Goal: Task Accomplishment & Management: Manage account settings

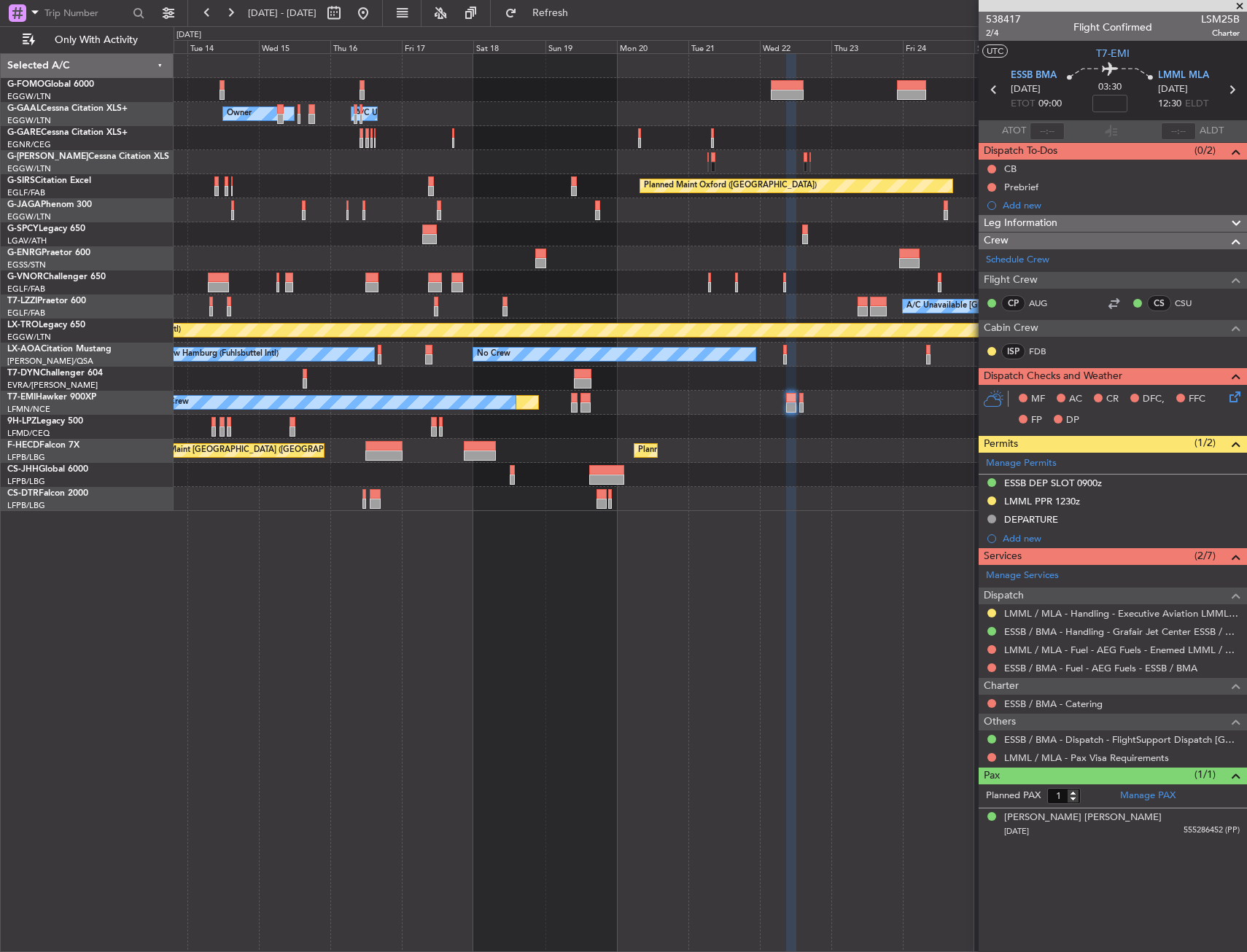
click at [680, 757] on div "Owner A/C Unavailable Owner Owner A/C Unavailable Owner Planned Maint [GEOGRAPH…" at bounding box center [710, 502] width 1073 height 898
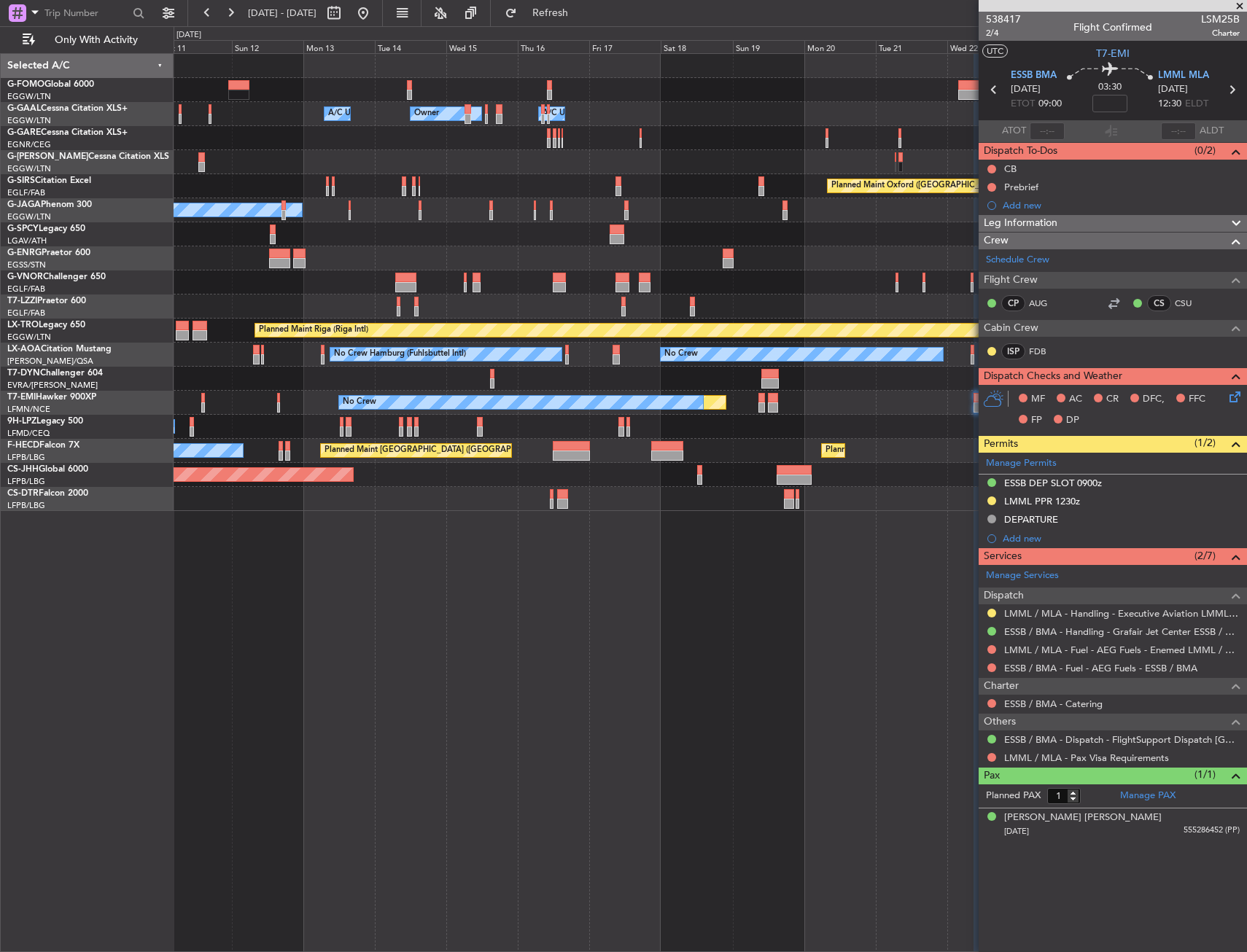
click at [650, 766] on div "Owner A/C Unavailable Owner Owner A/C Unavailable Planned Maint [GEOGRAPHIC_DAT…" at bounding box center [710, 502] width 1073 height 898
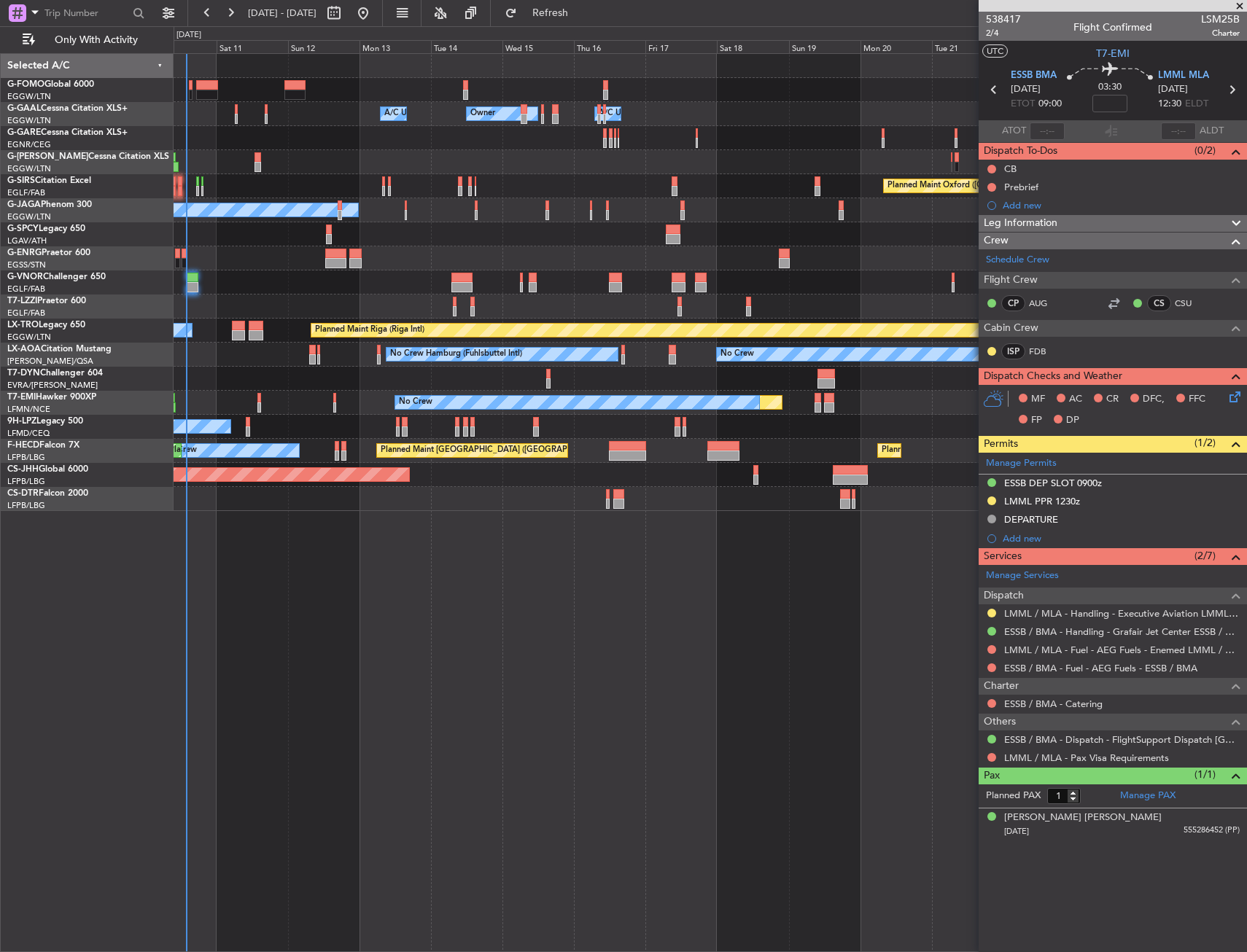
click at [503, 794] on div "Owner A/C Unavailable Owner A/C Unavailable Owner Planned Maint [GEOGRAPHIC_DAT…" at bounding box center [710, 502] width 1073 height 898
click at [516, 794] on div "Owner A/C Unavailable Owner A/C Unavailable Owner Planned Maint [GEOGRAPHIC_DAT…" at bounding box center [710, 502] width 1073 height 898
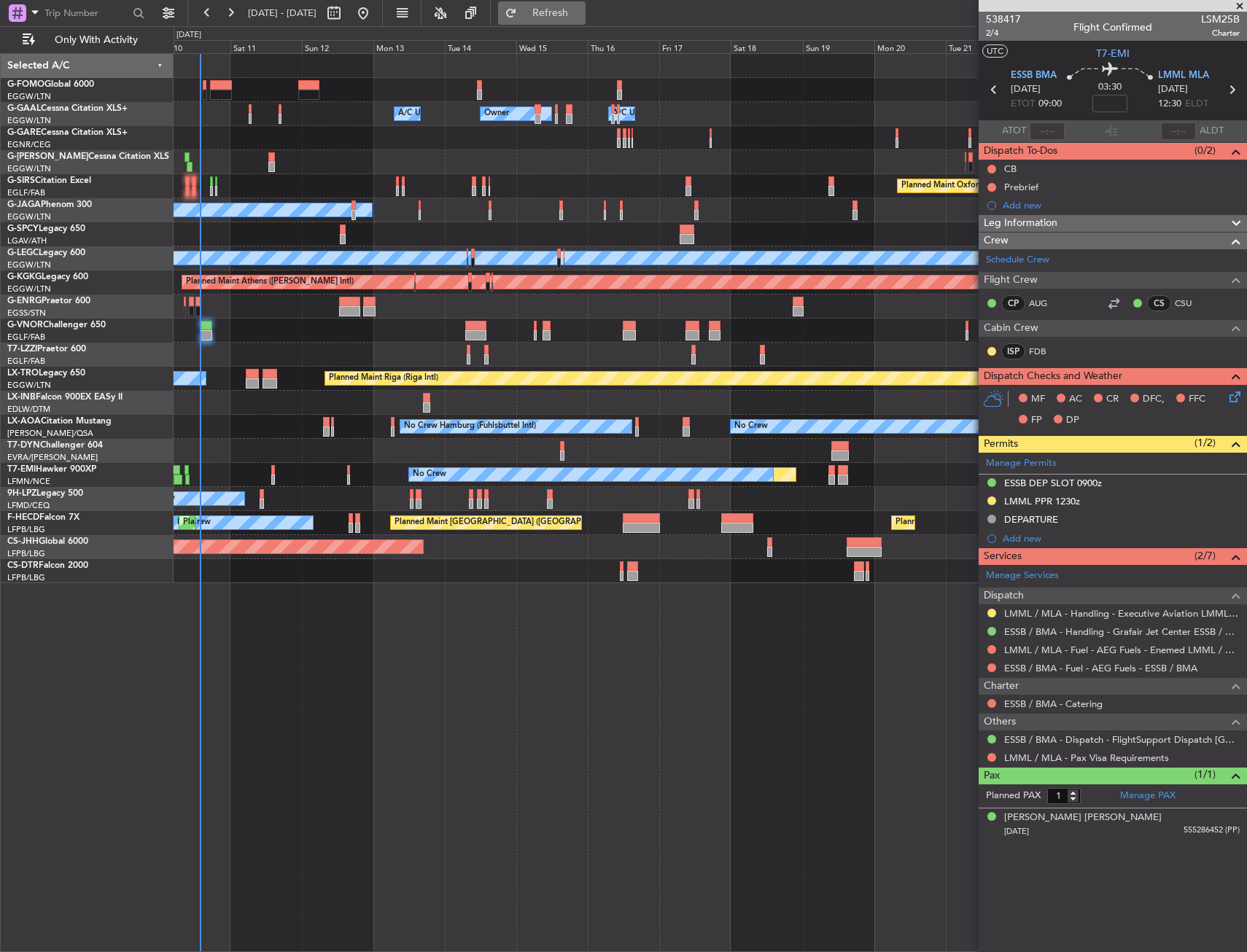
click at [562, 21] on button "Refresh" at bounding box center [541, 13] width 87 height 23
click at [310, 574] on div at bounding box center [710, 571] width 1073 height 24
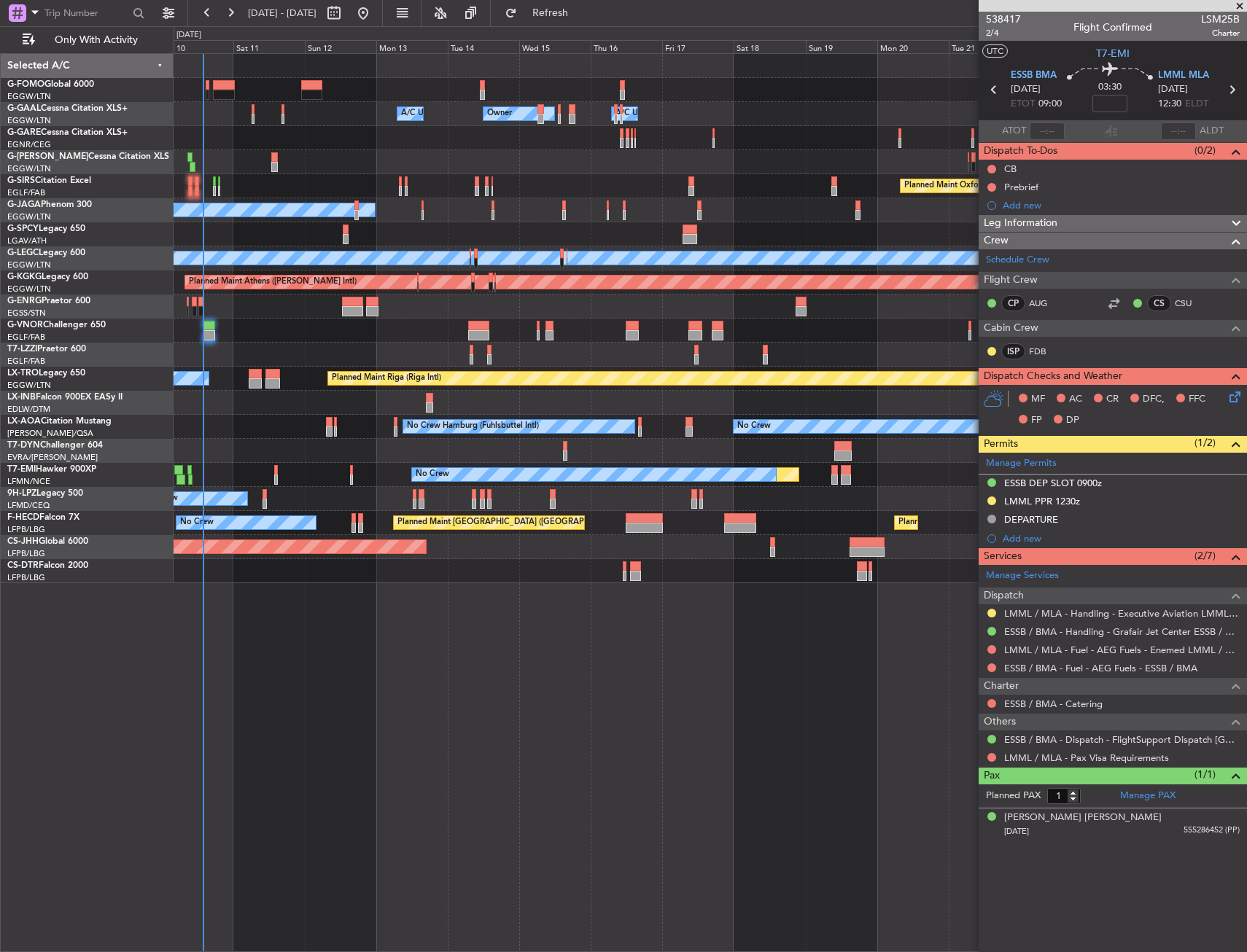
click at [298, 574] on div at bounding box center [710, 571] width 1073 height 24
click at [581, 8] on span "Refresh" at bounding box center [550, 13] width 62 height 10
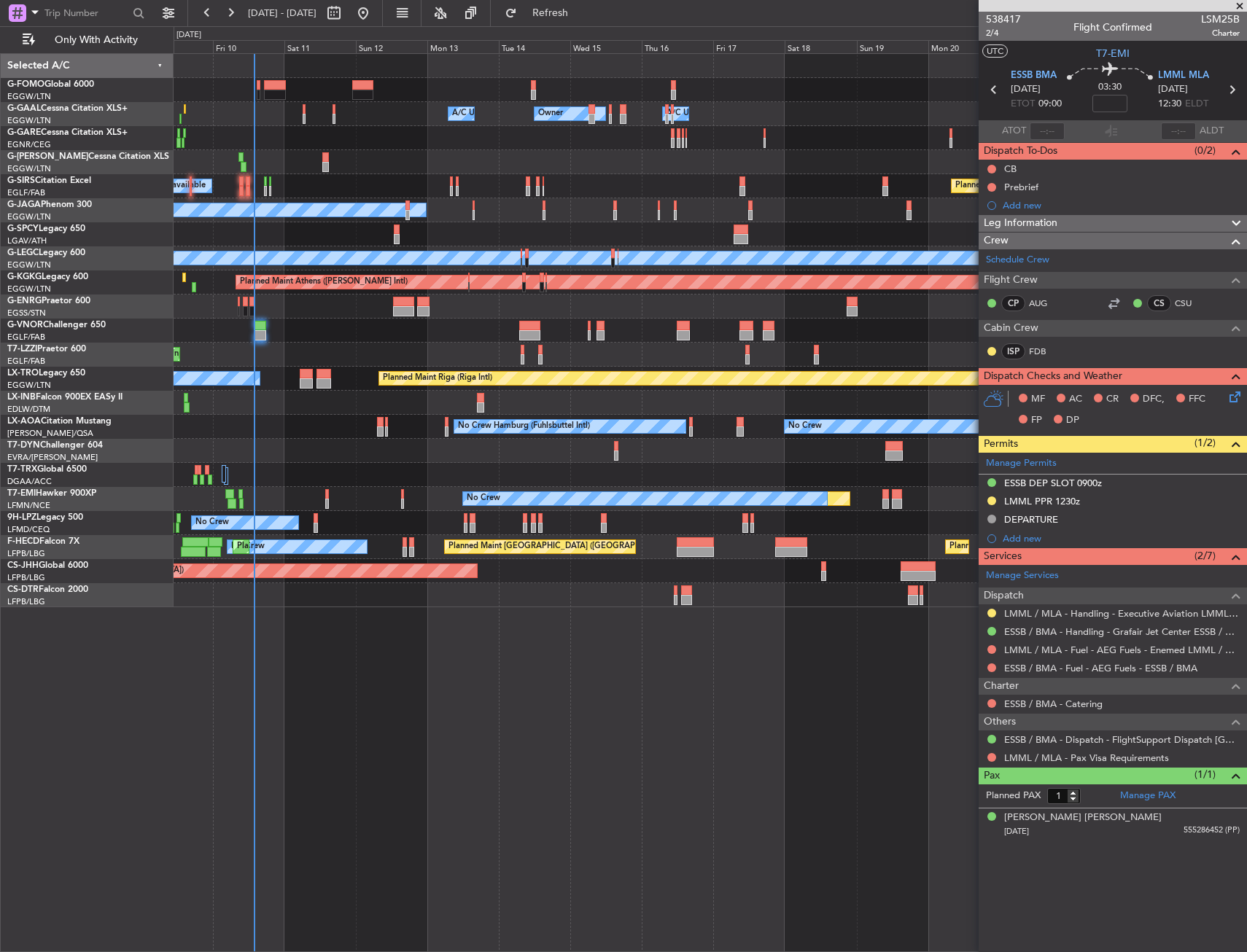
click at [302, 452] on div at bounding box center [710, 450] width 1073 height 24
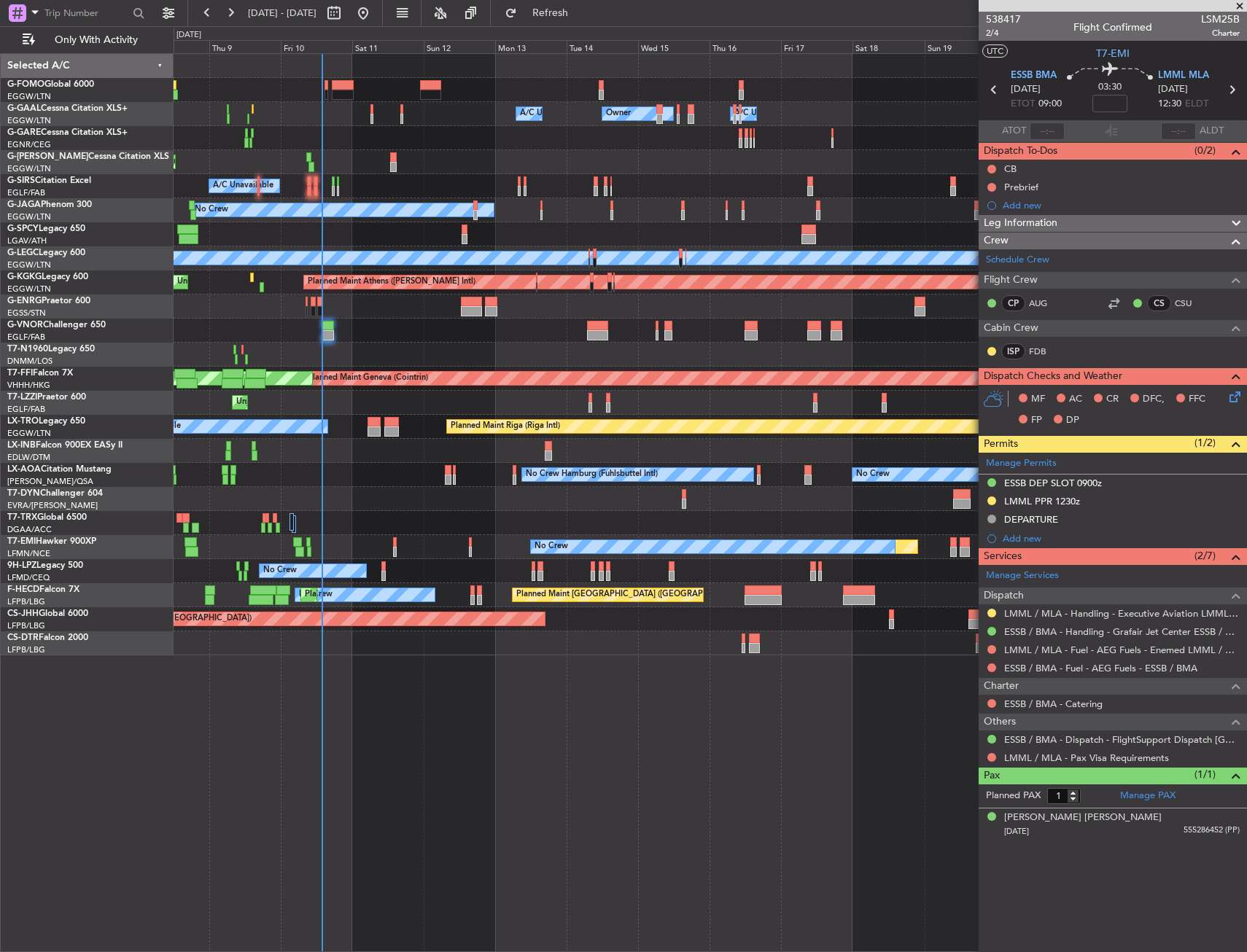
click at [326, 481] on div "No Crew Hamburg (Fuhlsbuttel Intl) No Crew" at bounding box center [710, 474] width 1073 height 24
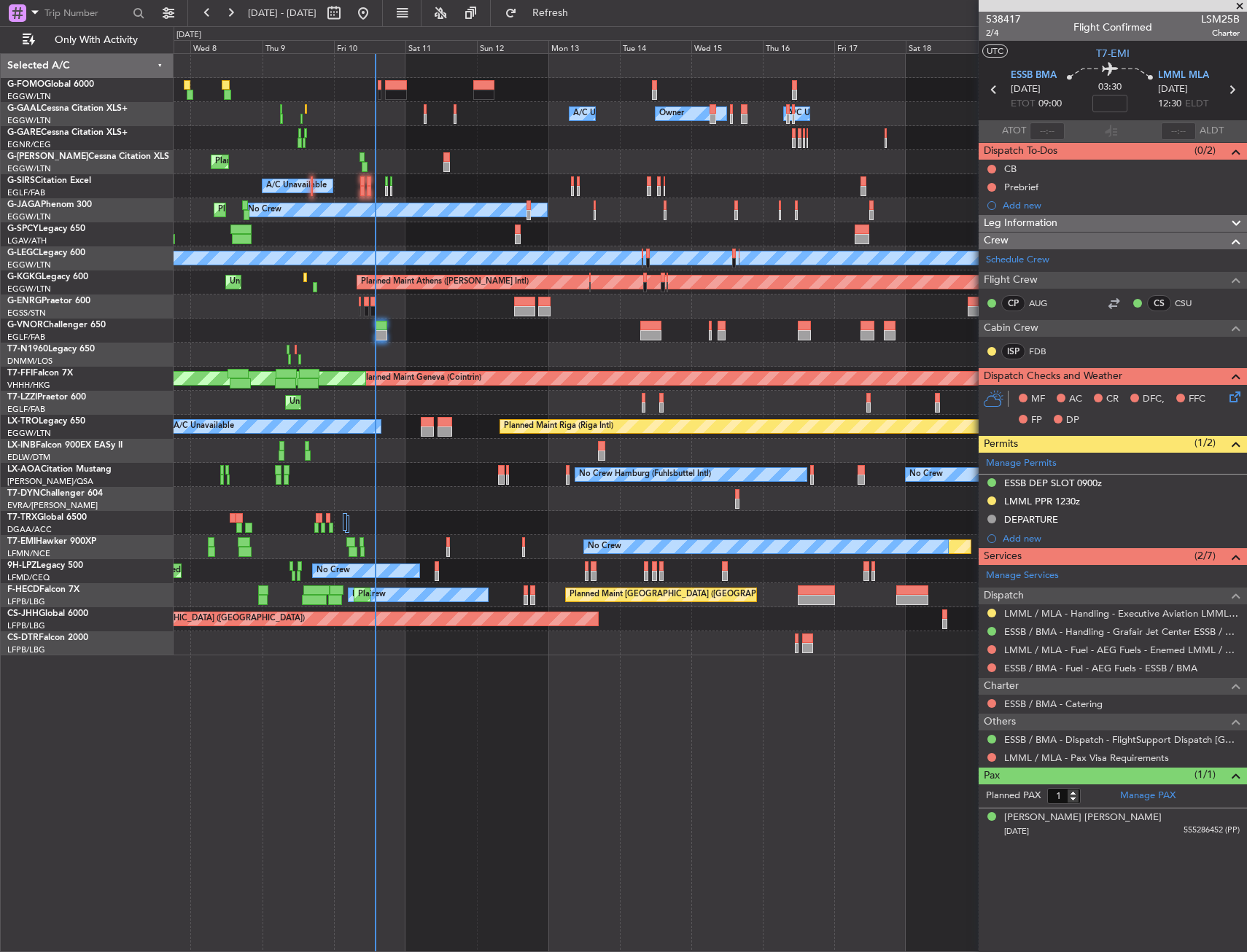
click at [339, 482] on div "No Crew Hamburg (Fuhlsbuttel Intl) No Crew" at bounding box center [710, 474] width 1073 height 24
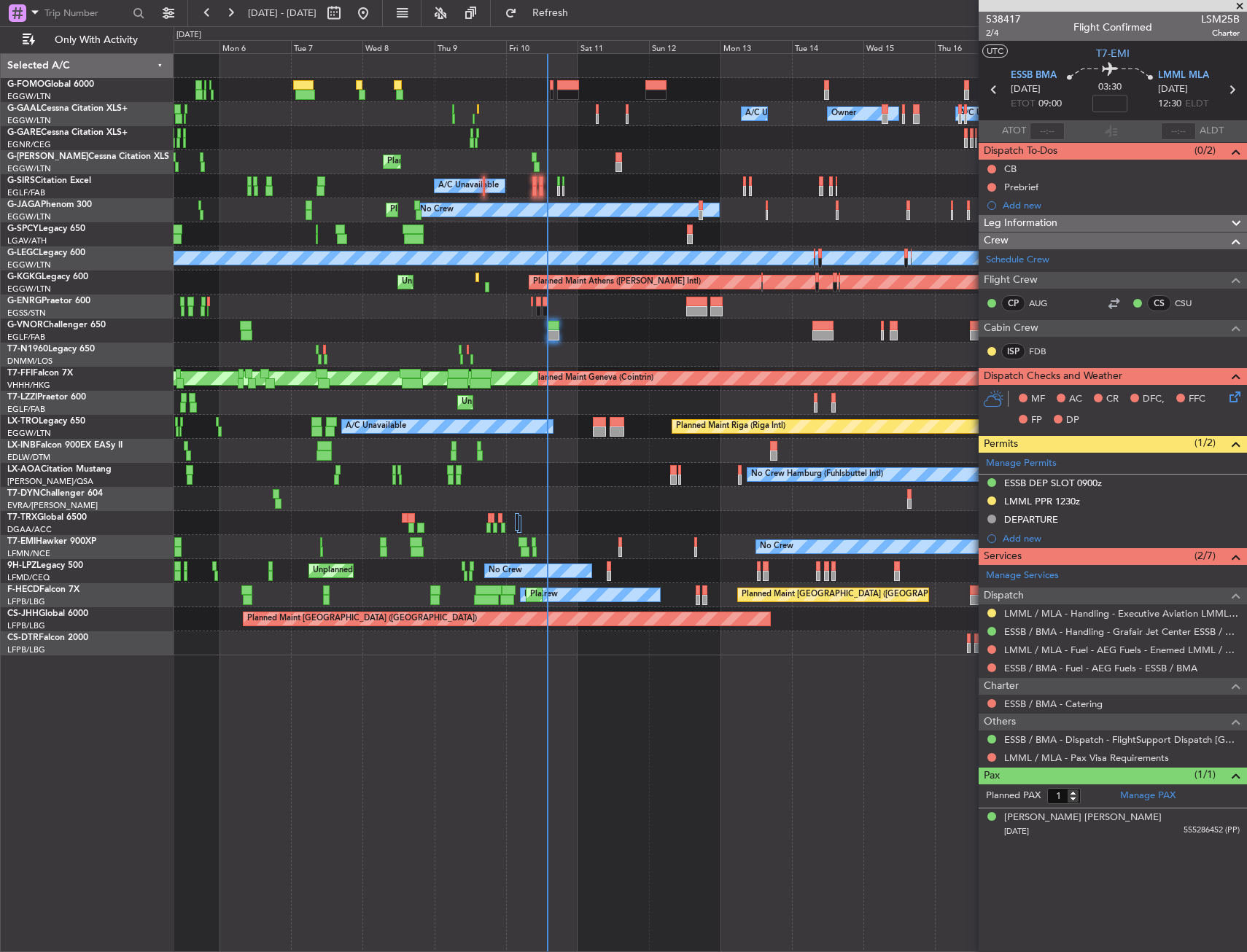
click at [511, 470] on div "No Crew Hamburg (Fuhlsbuttel Intl) No Crew No Crew [GEOGRAPHIC_DATA] ([GEOGRAPH…" at bounding box center [710, 474] width 1073 height 24
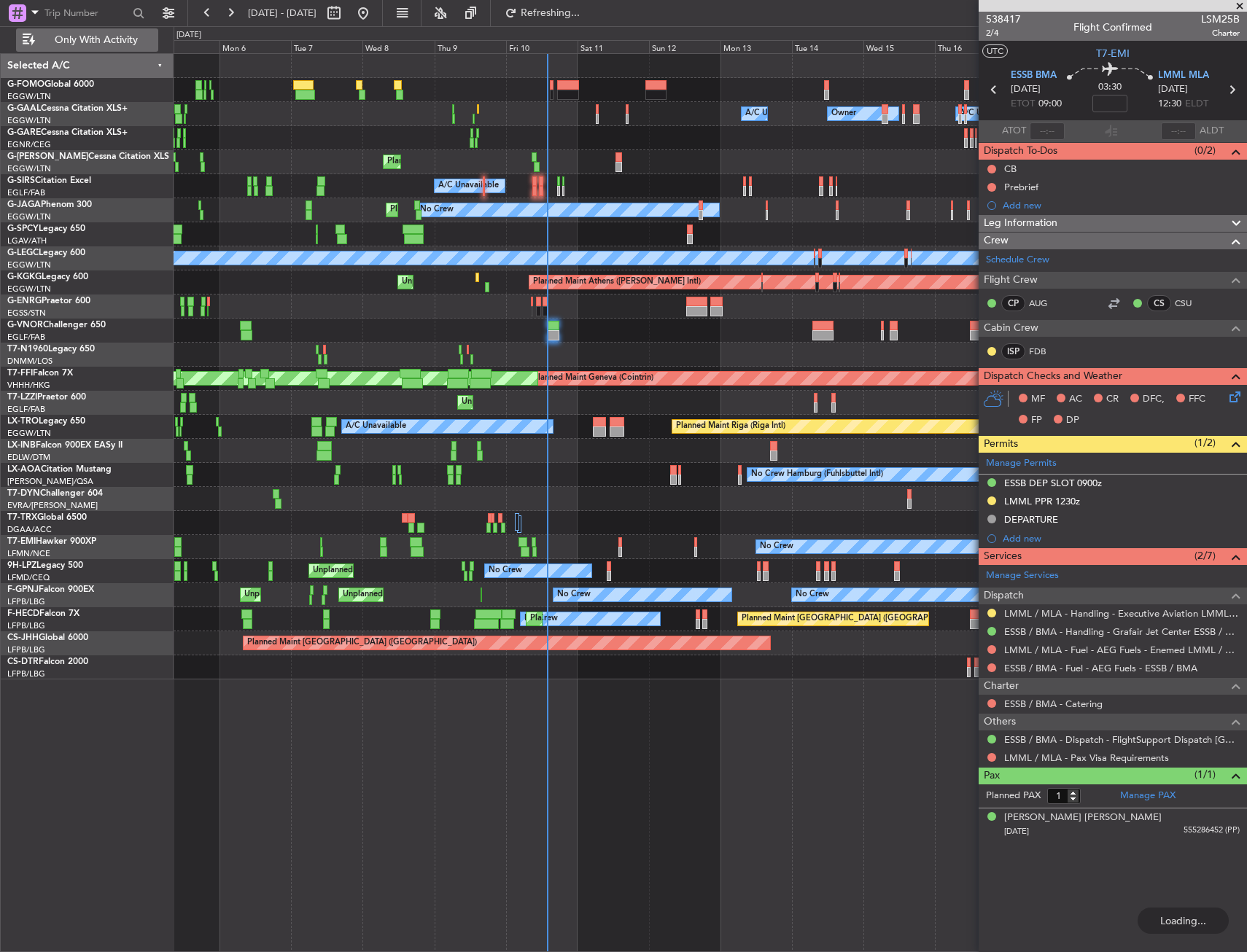
click at [74, 35] on span "Only With Activity" at bounding box center [95, 40] width 116 height 10
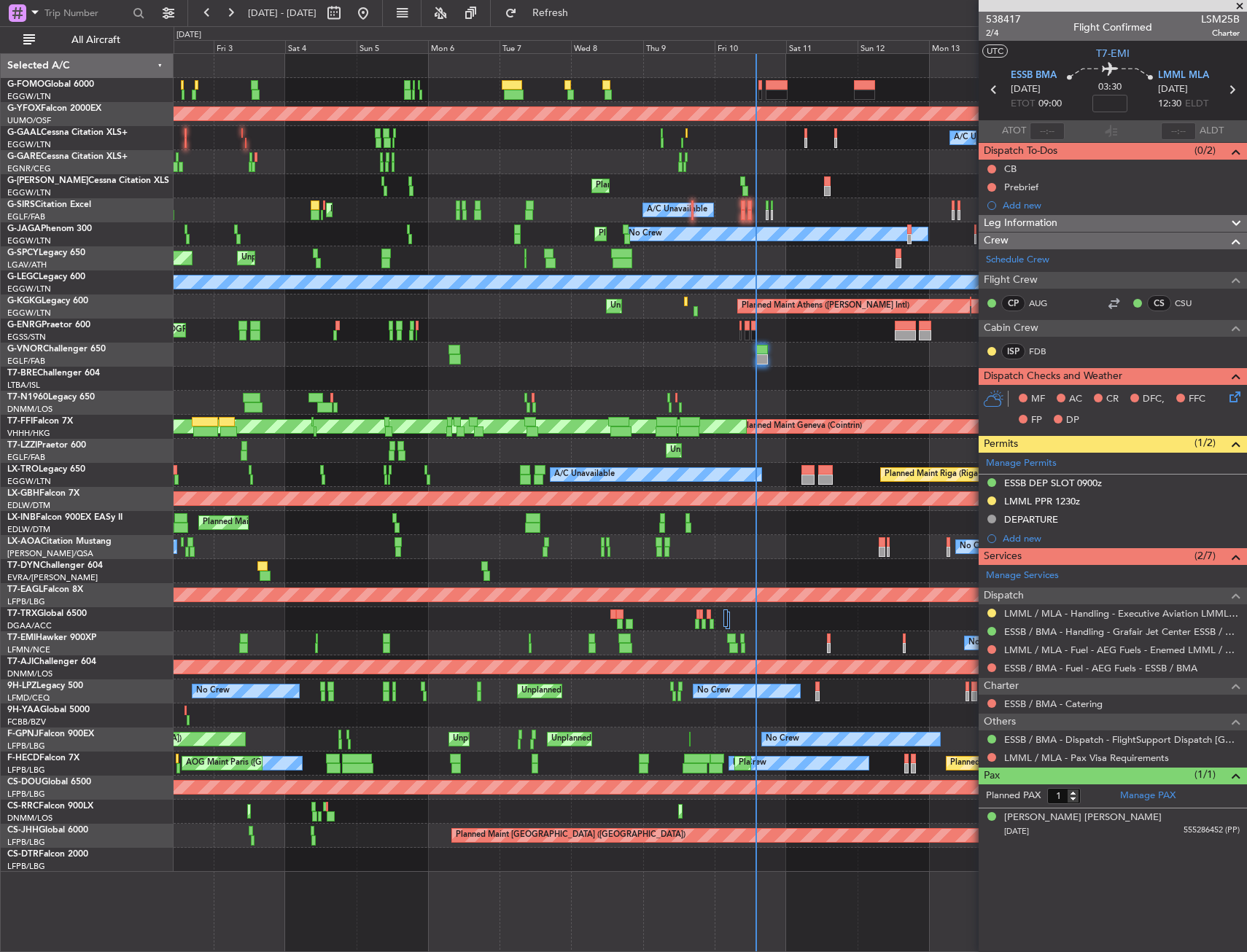
click at [479, 684] on div "Unplanned Maint Nice ([GEOGRAPHIC_DATA]) No Crew No Crew No Crew" at bounding box center [710, 691] width 1073 height 24
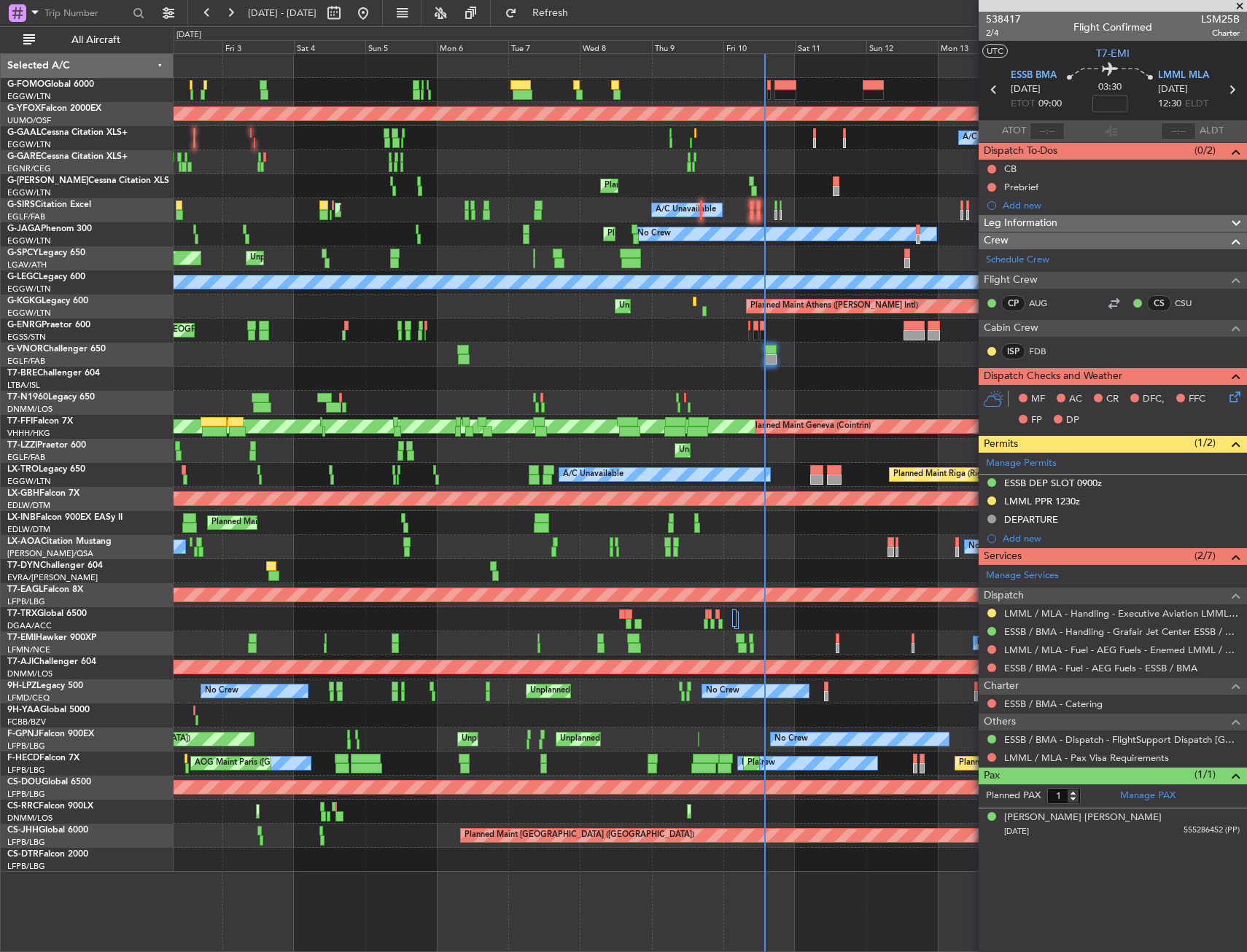
click at [395, 706] on div at bounding box center [710, 715] width 1073 height 24
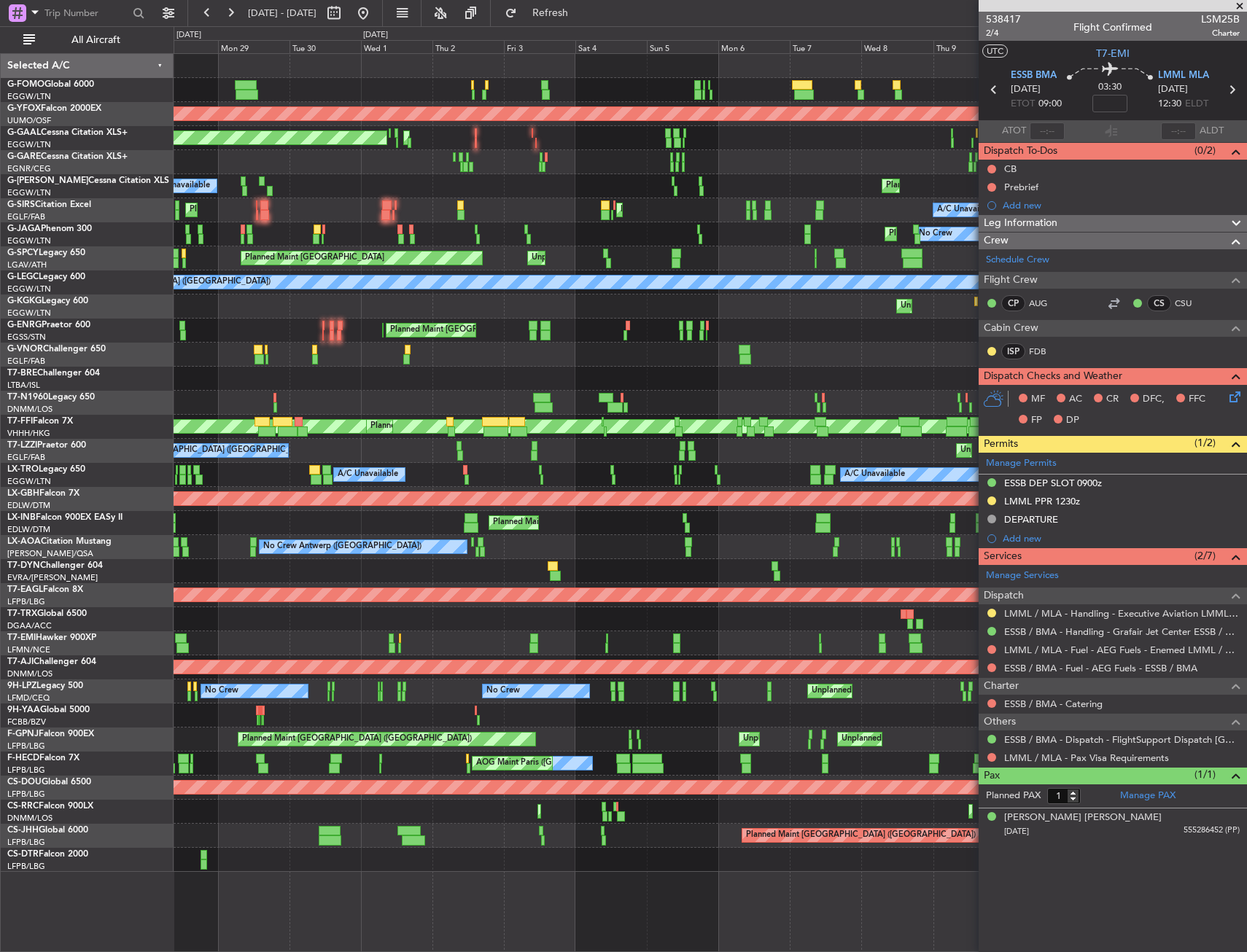
click at [506, 708] on div at bounding box center [710, 715] width 1073 height 24
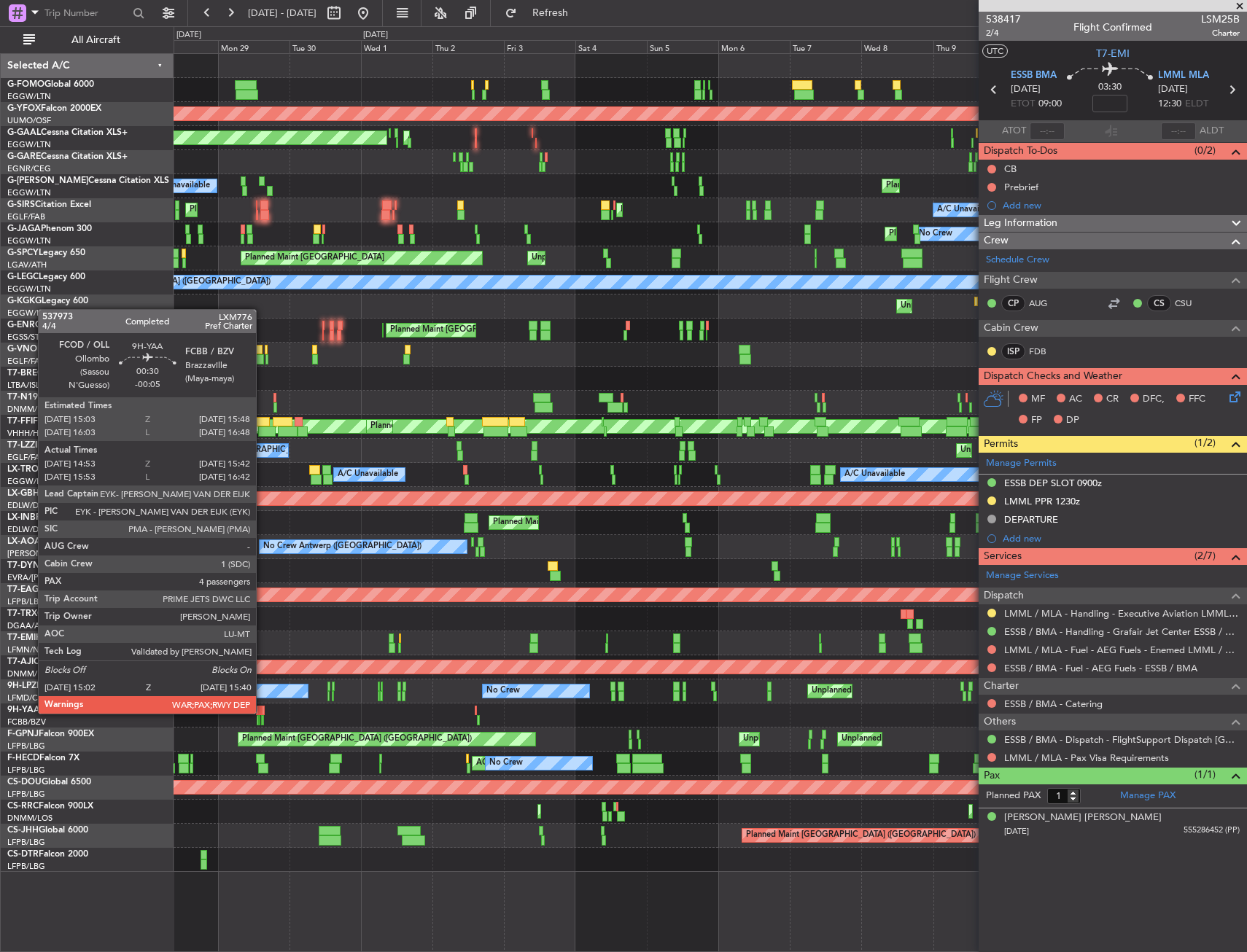
click at [263, 712] on div at bounding box center [263, 710] width 3 height 10
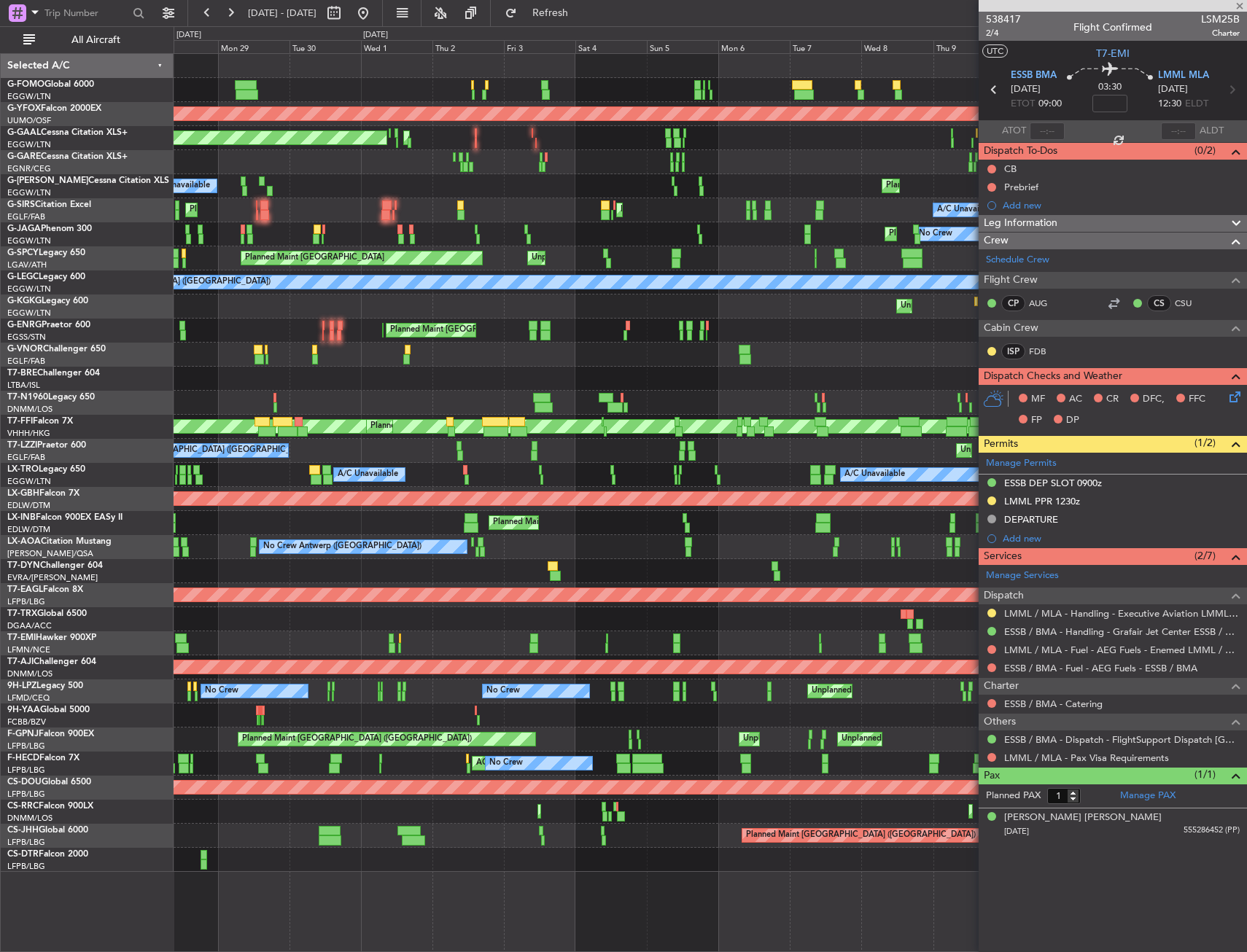
type input "-00:05"
type input "15:03"
type input "15:37"
type input "4"
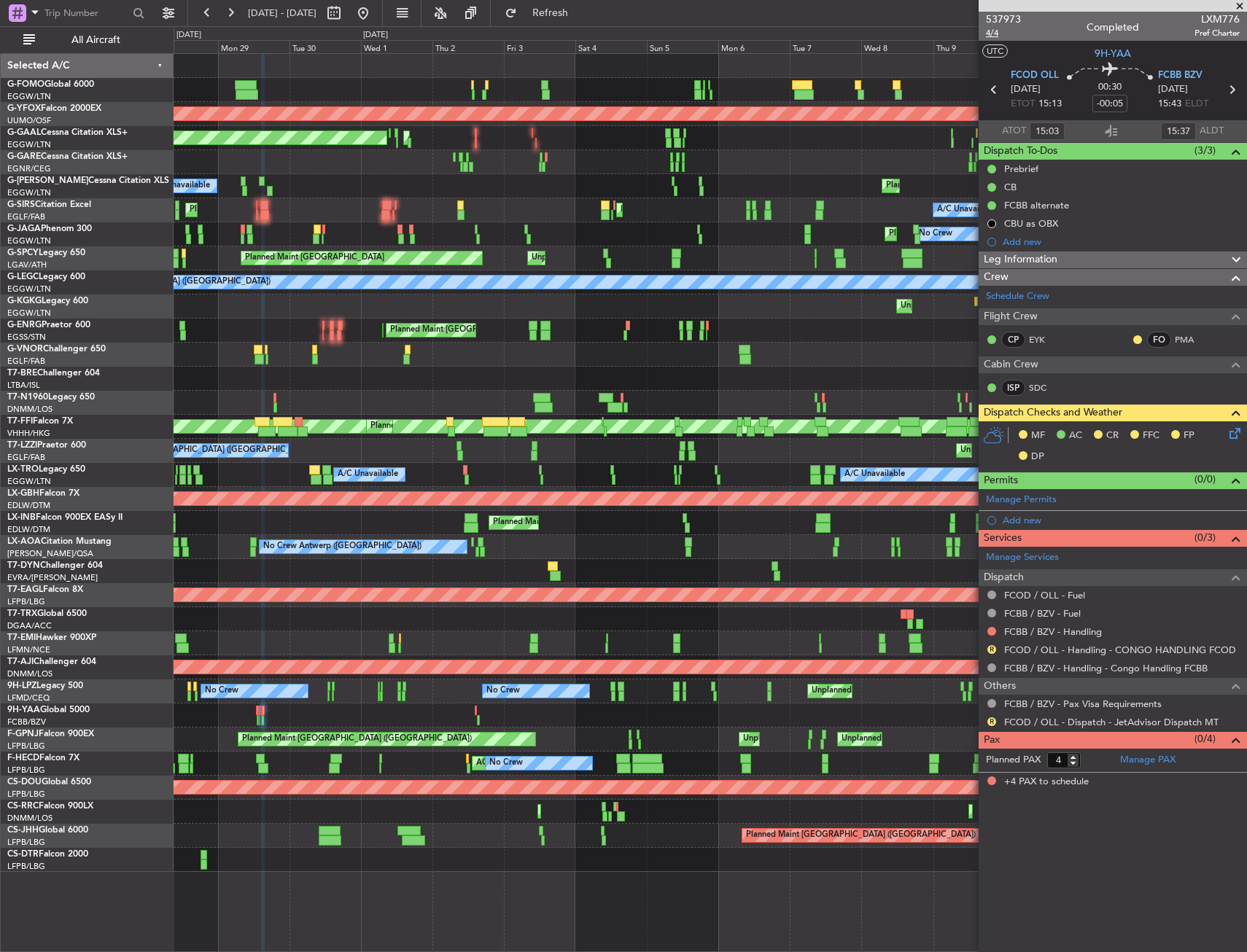
click at [992, 35] on span "4/4" at bounding box center [1003, 33] width 35 height 12
drag, startPoint x: 1046, startPoint y: 389, endPoint x: 1036, endPoint y: 377, distance: 15.6
click at [1028, 381] on div "ISP SDC" at bounding box center [1023, 388] width 76 height 16
click at [1041, 384] on link "SDC" at bounding box center [1045, 387] width 33 height 13
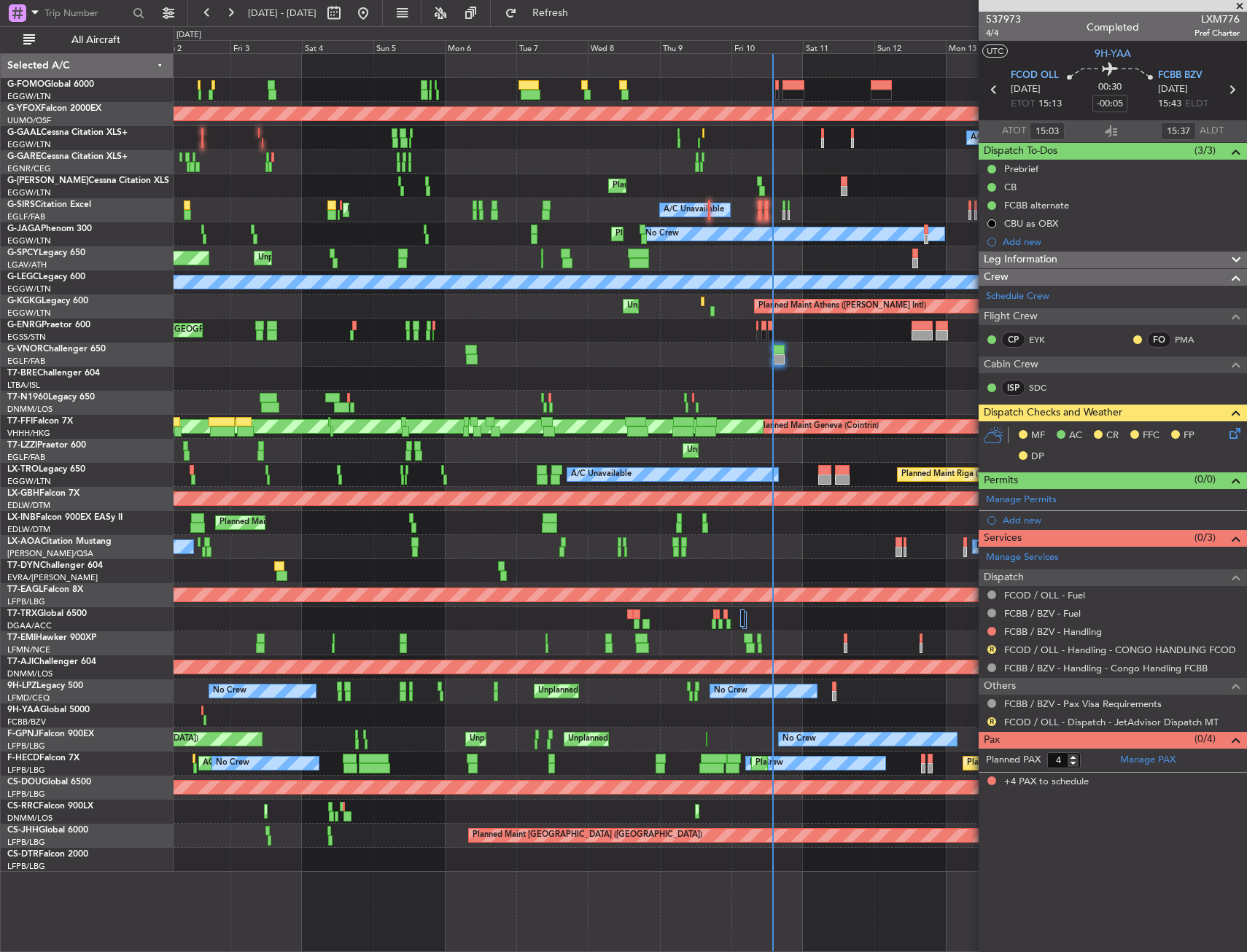
click at [257, 354] on div "AOG Maint Ostafyevo A/C Unavailable Owner Owner A/C Unavailable AOG Maint [GEOG…" at bounding box center [710, 462] width 1073 height 818
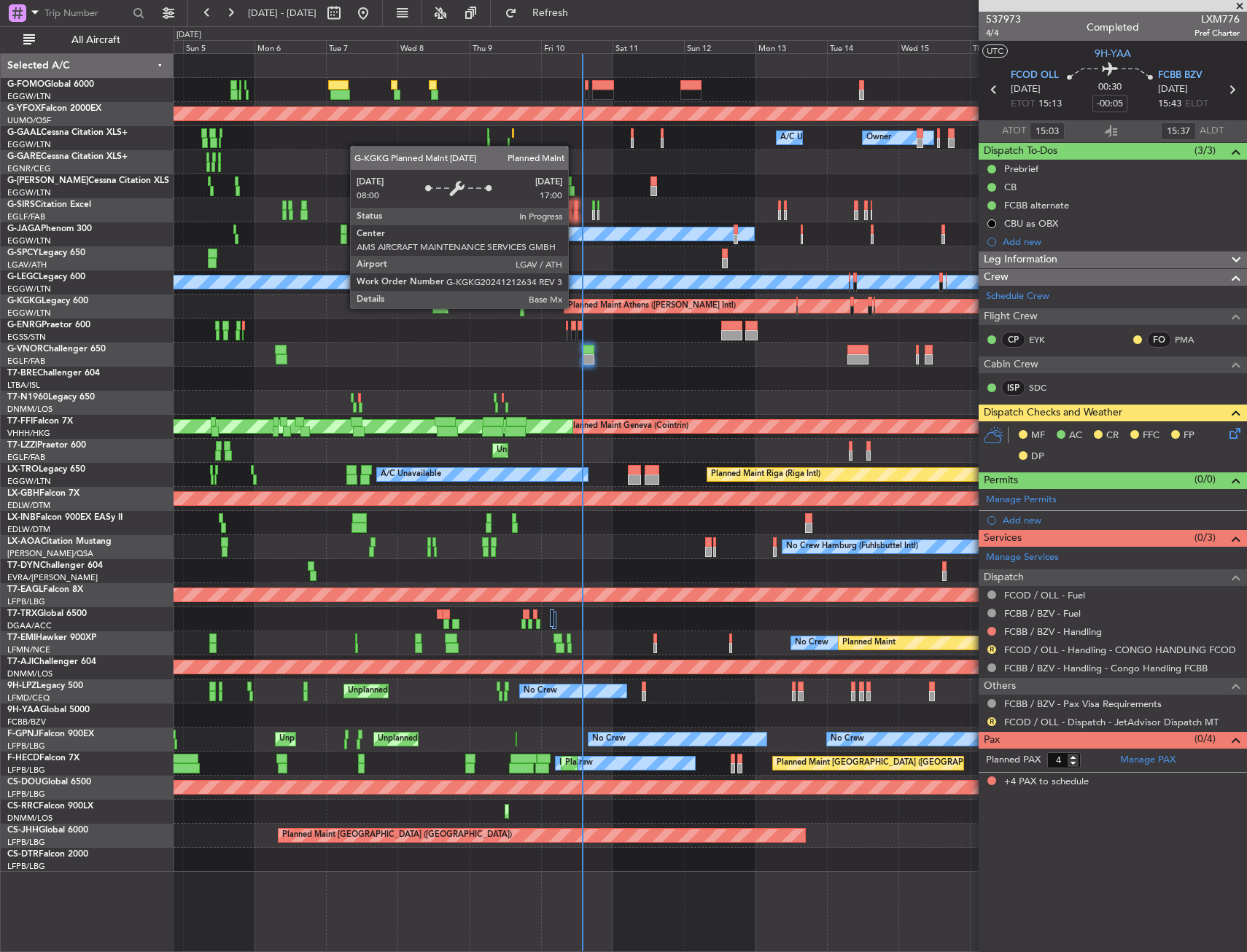
click at [310, 368] on div "AOG Maint Ostafyevo A/C Unavailable Owner Owner A/C Unavailable AOG Maint [GEOG…" at bounding box center [710, 462] width 1073 height 818
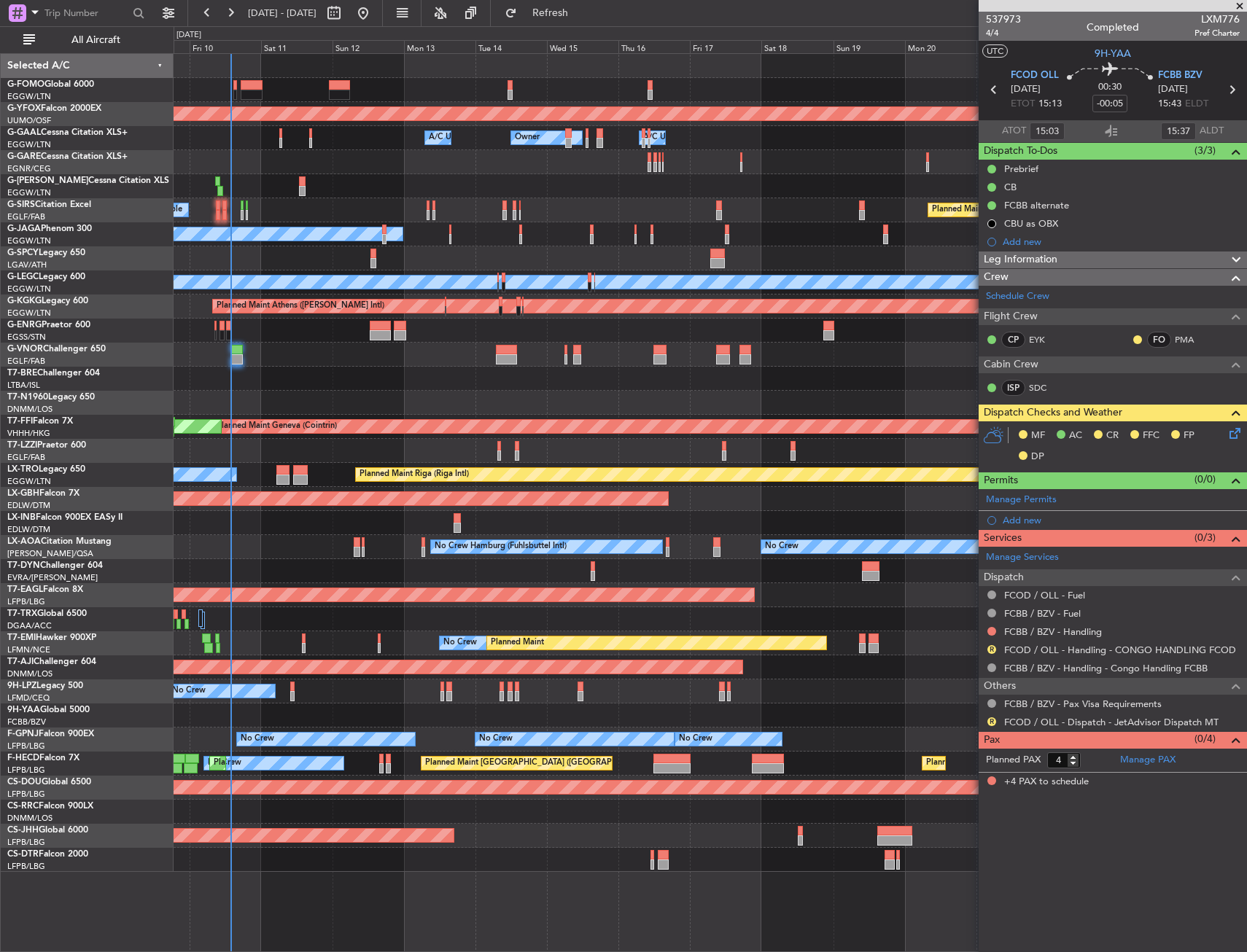
click at [386, 397] on div "AOG Maint Ostafyevo A/C Unavailable Owner Owner A/C Unavailable Owner Planned M…" at bounding box center [710, 462] width 1073 height 818
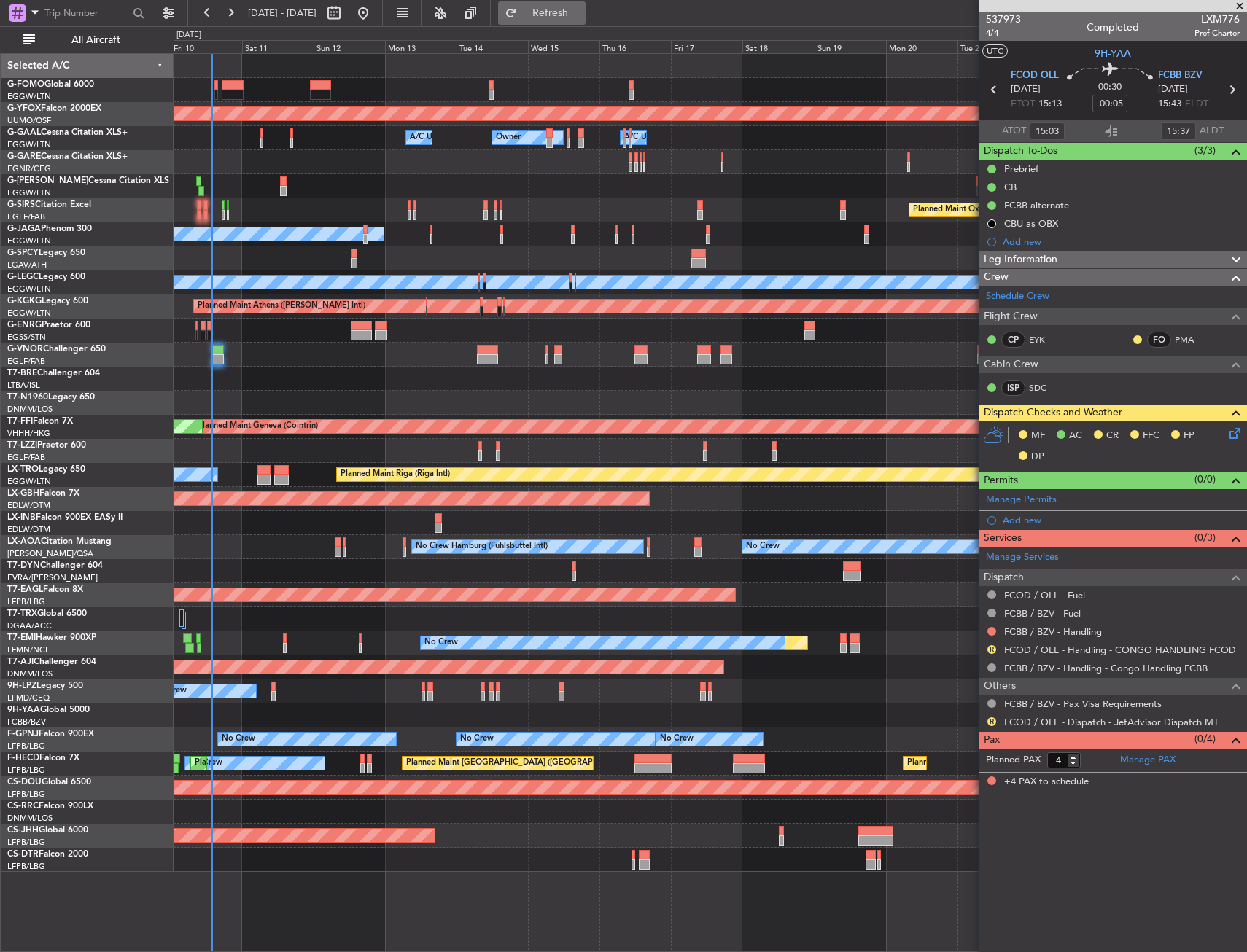
click at [577, 14] on span "Refresh" at bounding box center [550, 13] width 62 height 10
click at [559, 21] on button "Refresh" at bounding box center [541, 13] width 87 height 23
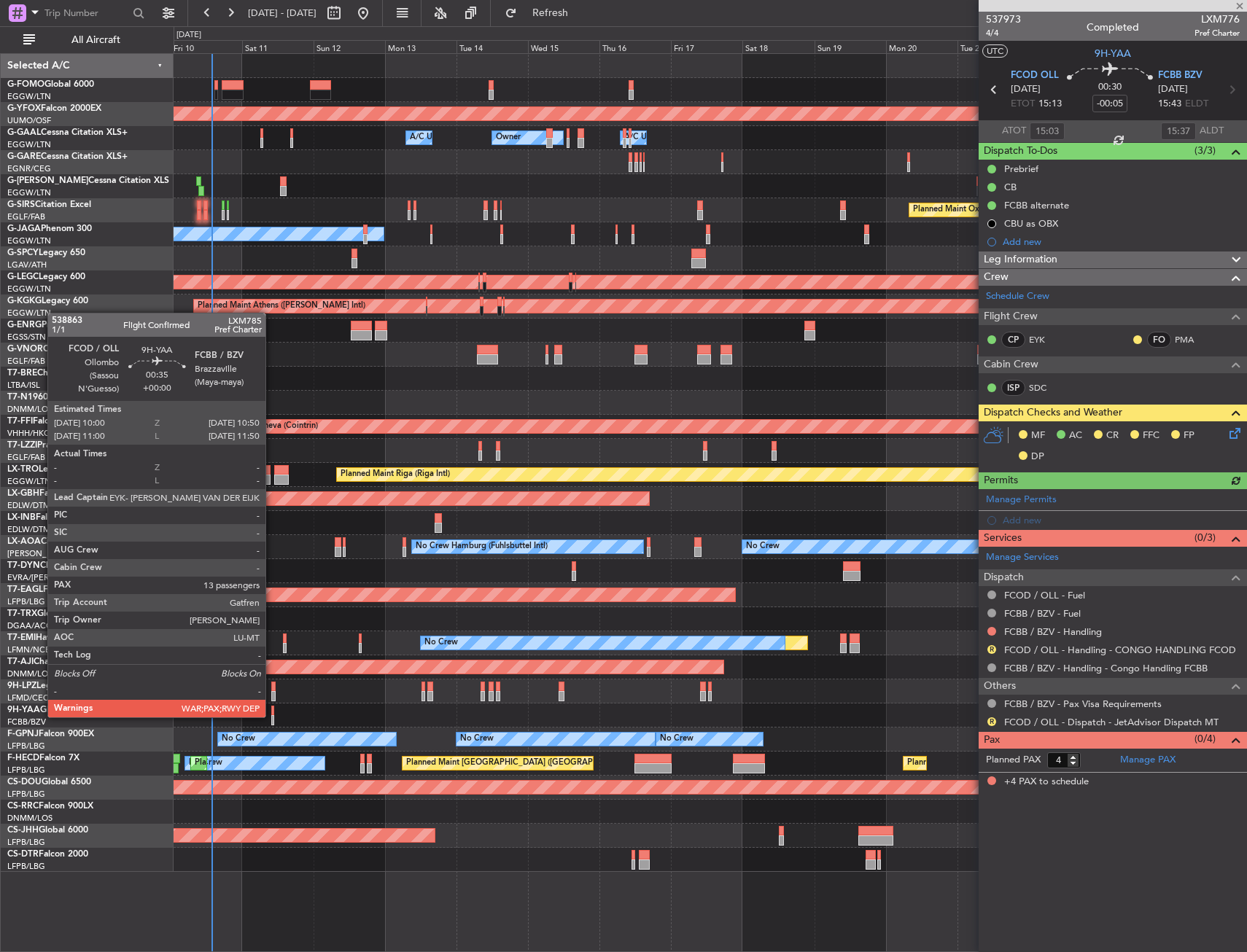
click at [272, 715] on div at bounding box center [273, 720] width 3 height 10
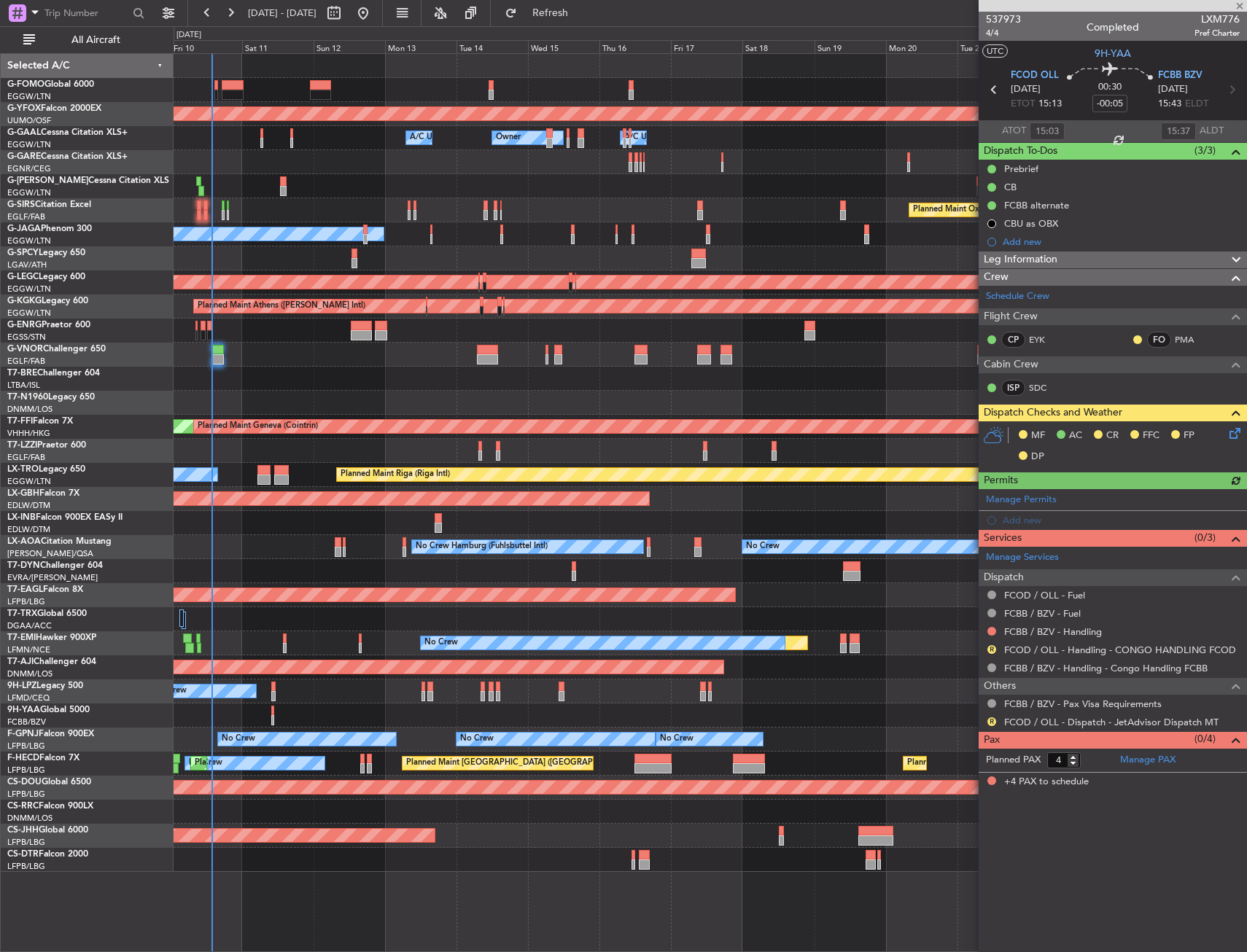
type input "13"
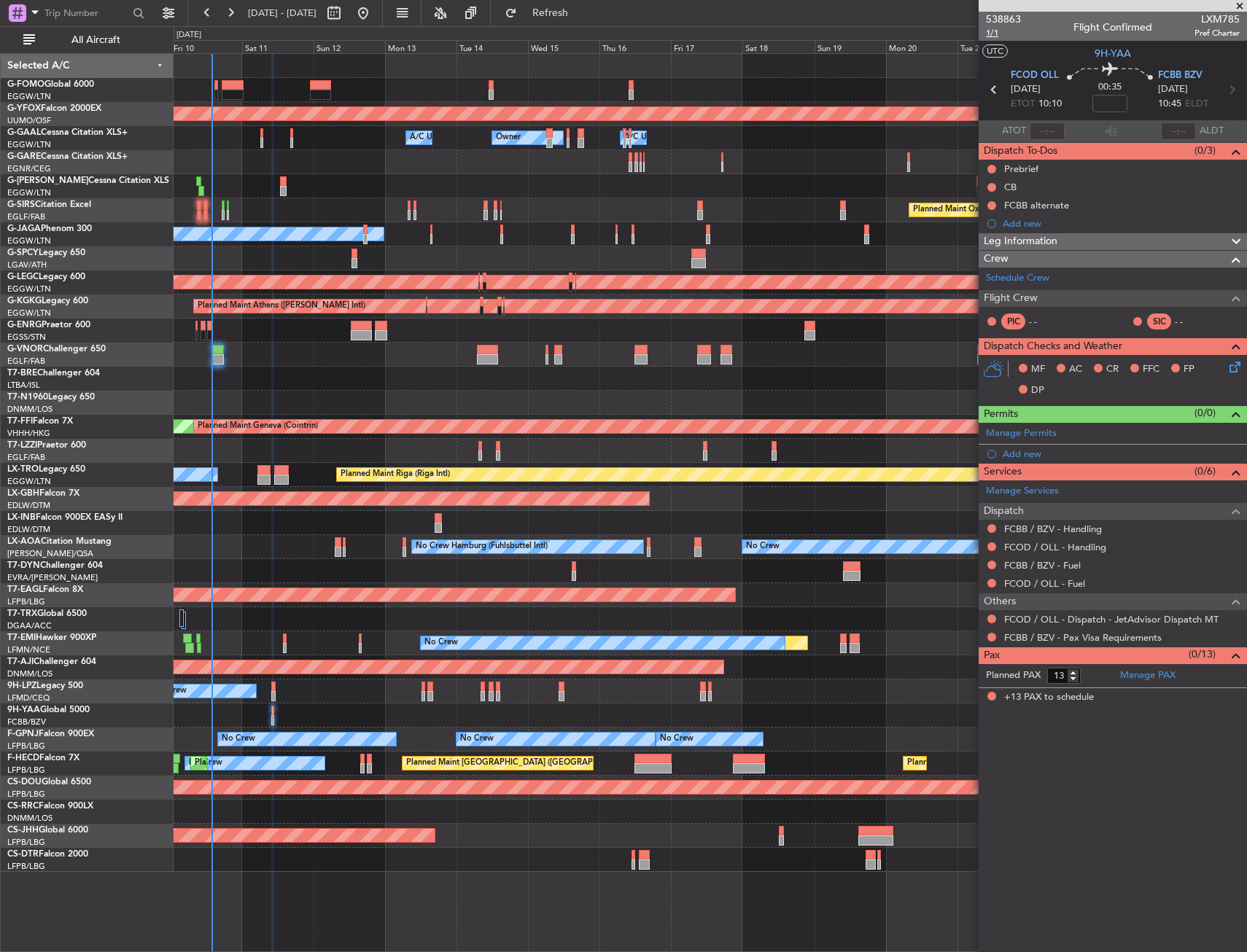
click at [988, 35] on span "1/1" at bounding box center [1003, 33] width 35 height 12
click at [1105, 102] on input at bounding box center [1109, 103] width 35 height 18
click at [1065, 53] on section "UTC 9H-YAA" at bounding box center [1112, 51] width 268 height 22
click at [566, 17] on span "Refresh" at bounding box center [550, 13] width 62 height 10
click at [100, 42] on span "All Aircraft" at bounding box center [95, 40] width 116 height 10
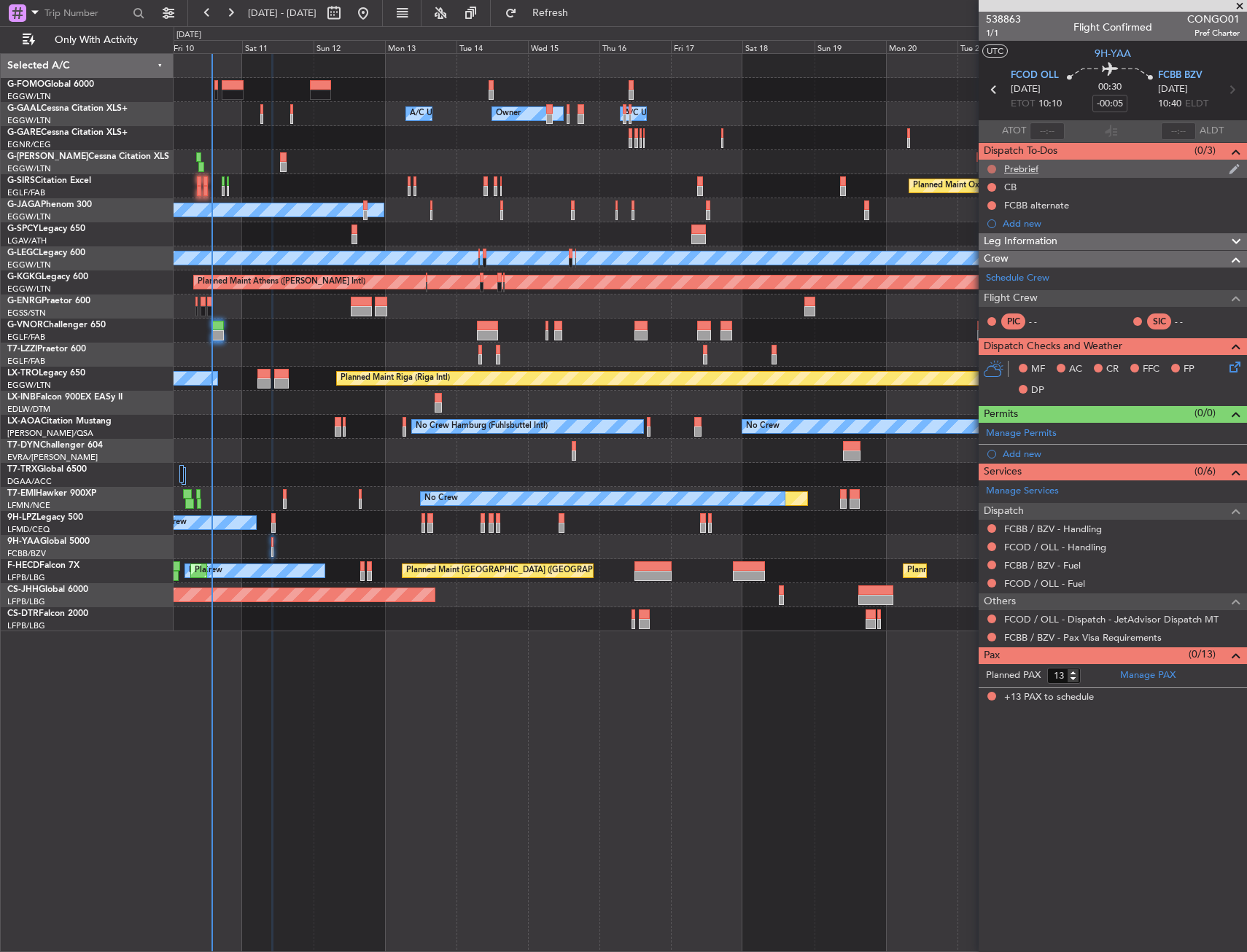
click at [989, 166] on button at bounding box center [991, 169] width 9 height 9
click at [985, 212] on span "In Progress" at bounding box center [999, 211] width 50 height 14
click at [990, 186] on button at bounding box center [991, 187] width 9 height 9
click at [983, 254] on span "Completed" at bounding box center [998, 251] width 48 height 14
click at [1091, 205] on div "FCBB alternate" at bounding box center [1112, 205] width 268 height 18
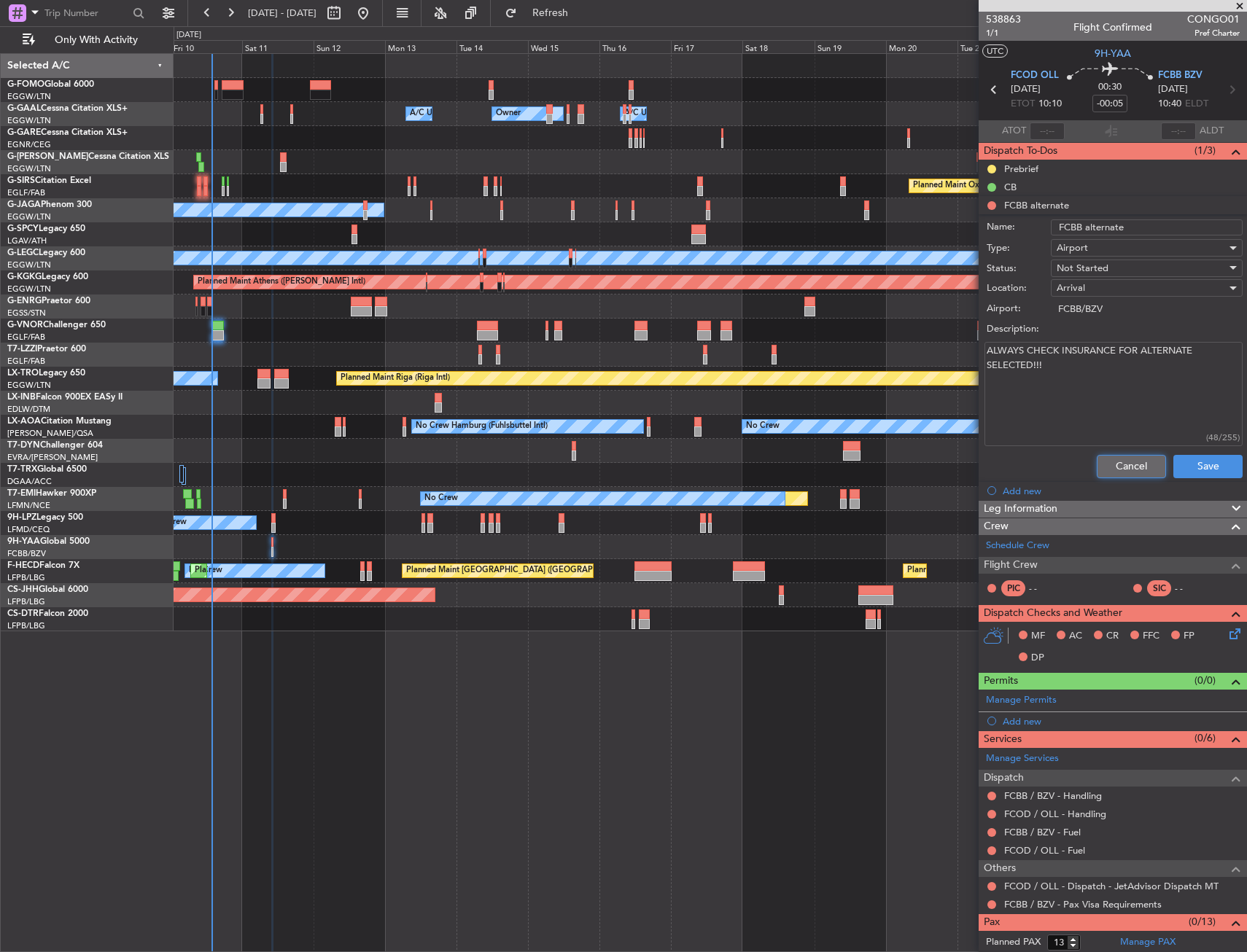
click at [1105, 458] on button "Cancel" at bounding box center [1131, 466] width 70 height 23
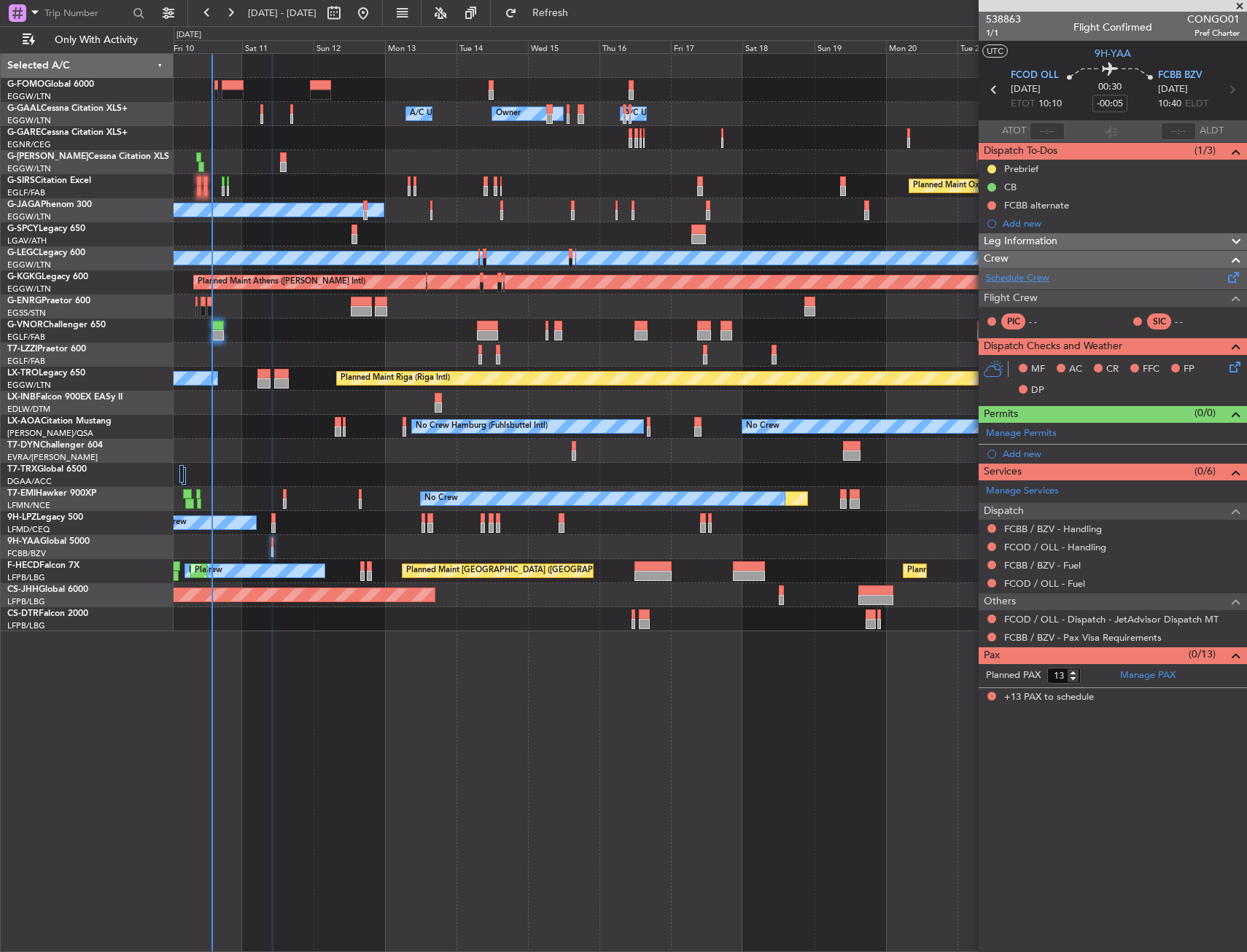
click at [1032, 280] on link "Schedule Crew" at bounding box center [1016, 278] width 63 height 14
click at [585, 21] on button "Refresh" at bounding box center [541, 13] width 87 height 23
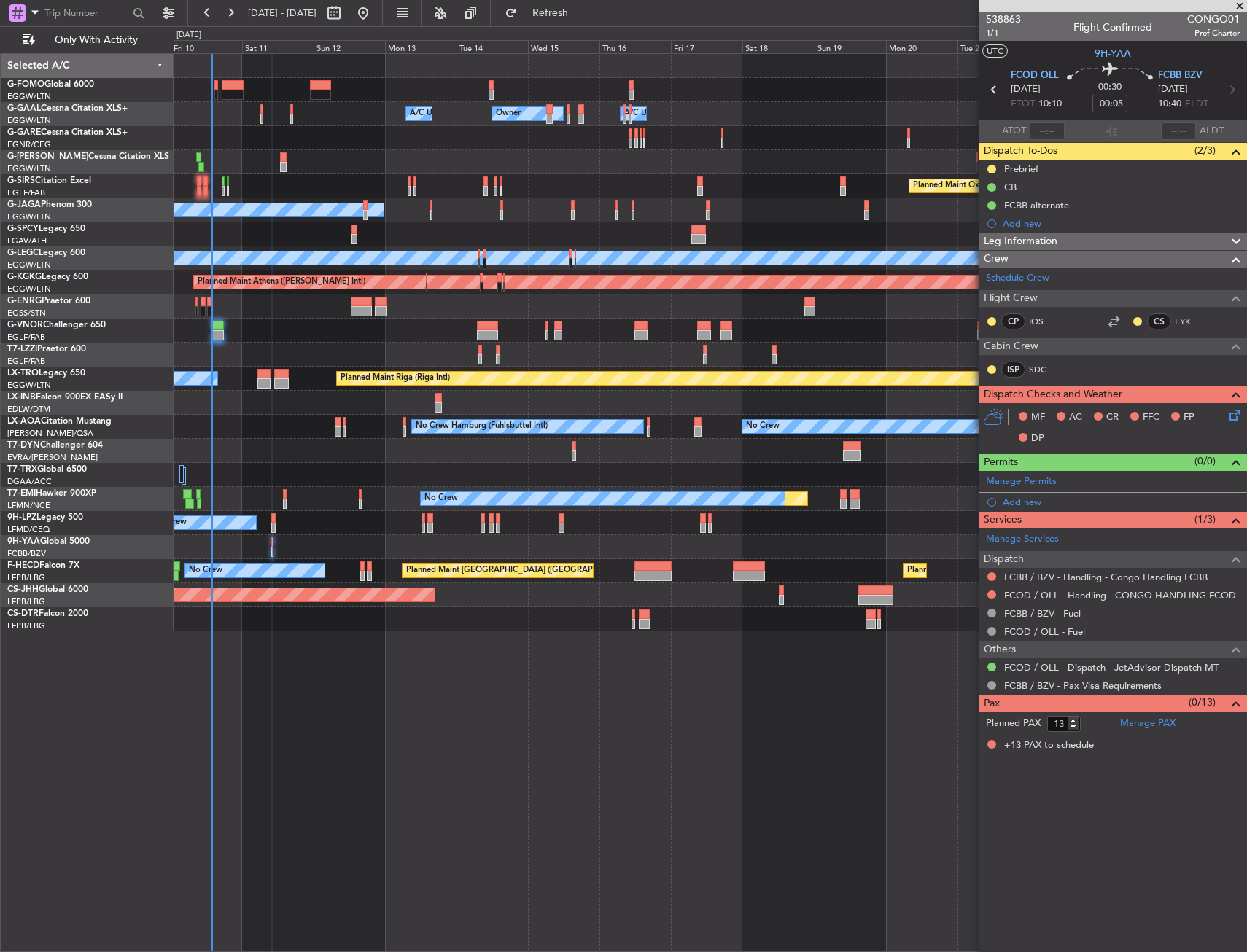
click at [1234, 418] on icon at bounding box center [1232, 412] width 12 height 12
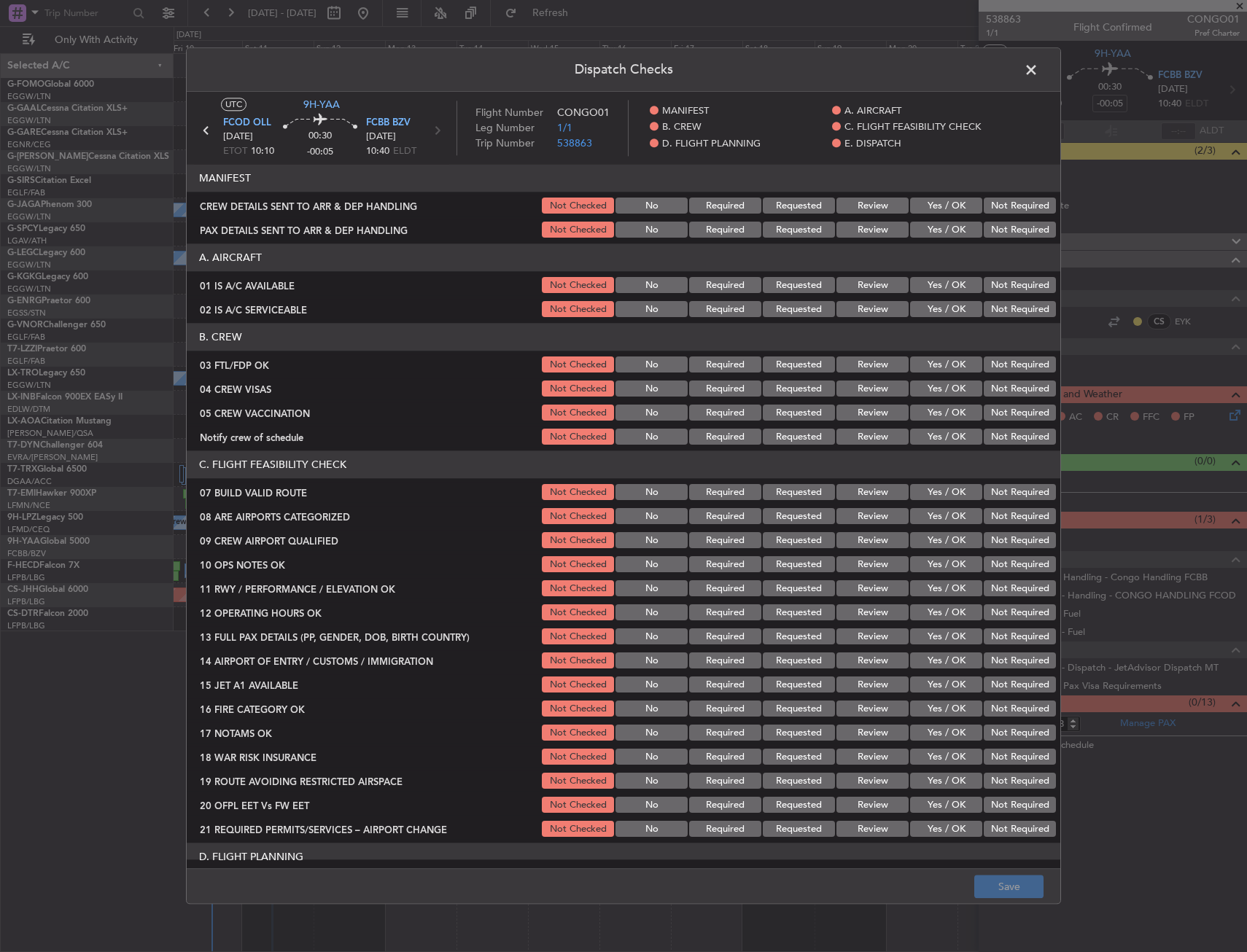
click at [939, 281] on button "Yes / OK" at bounding box center [946, 286] width 72 height 16
click at [940, 311] on button "Yes / OK" at bounding box center [946, 310] width 72 height 16
click at [952, 366] on button "Yes / OK" at bounding box center [946, 365] width 72 height 16
click at [992, 388] on button "Not Required" at bounding box center [1020, 389] width 72 height 16
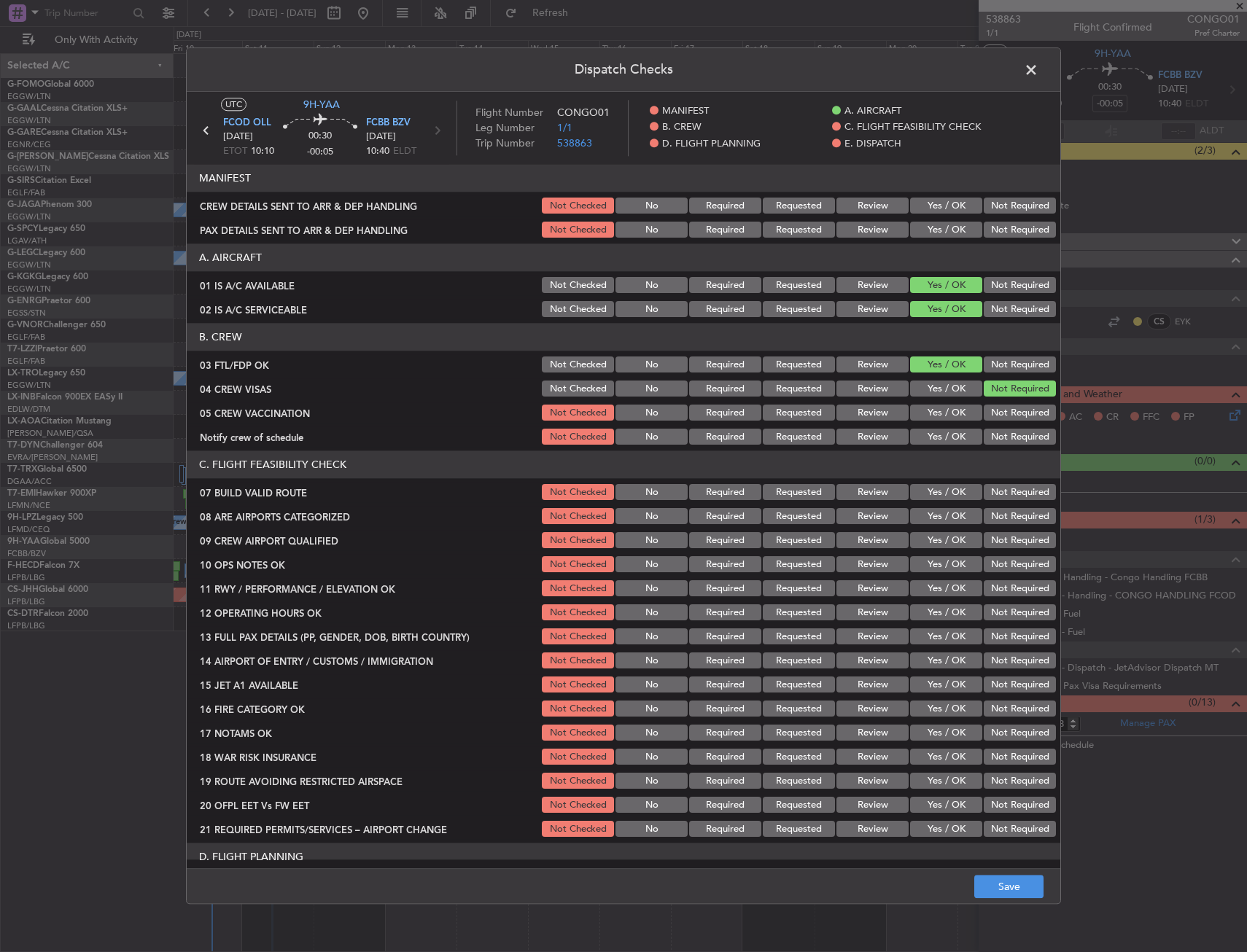
click at [989, 404] on div "Not Required" at bounding box center [1018, 414] width 74 height 21
click at [984, 414] on button "Not Required" at bounding box center [1020, 413] width 72 height 16
click at [956, 438] on button "Yes / OK" at bounding box center [946, 437] width 72 height 16
click at [928, 516] on button "Yes / OK" at bounding box center [946, 517] width 72 height 16
click at [928, 544] on button "Yes / OK" at bounding box center [946, 541] width 72 height 16
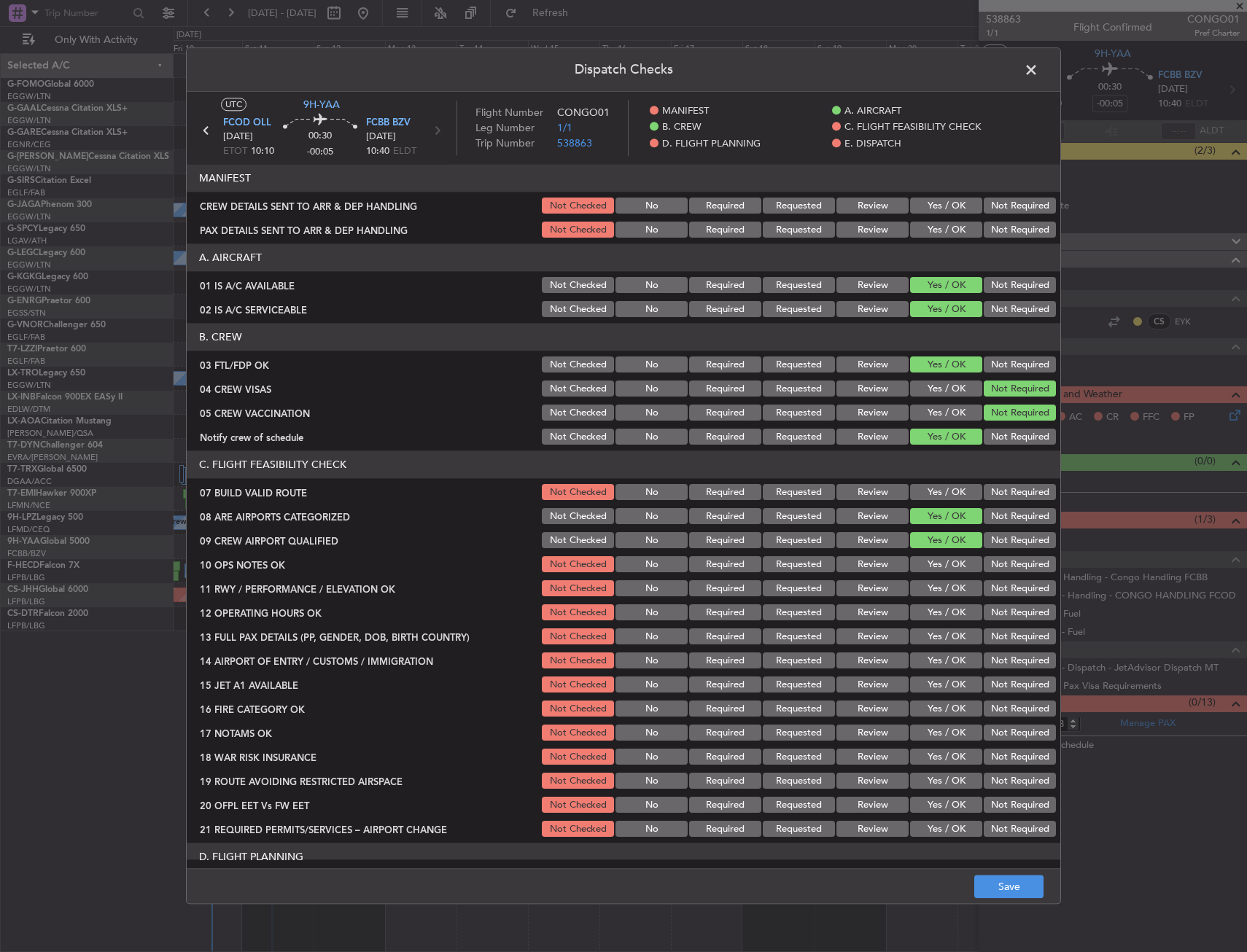
click at [940, 494] on button "Yes / OK" at bounding box center [946, 493] width 72 height 16
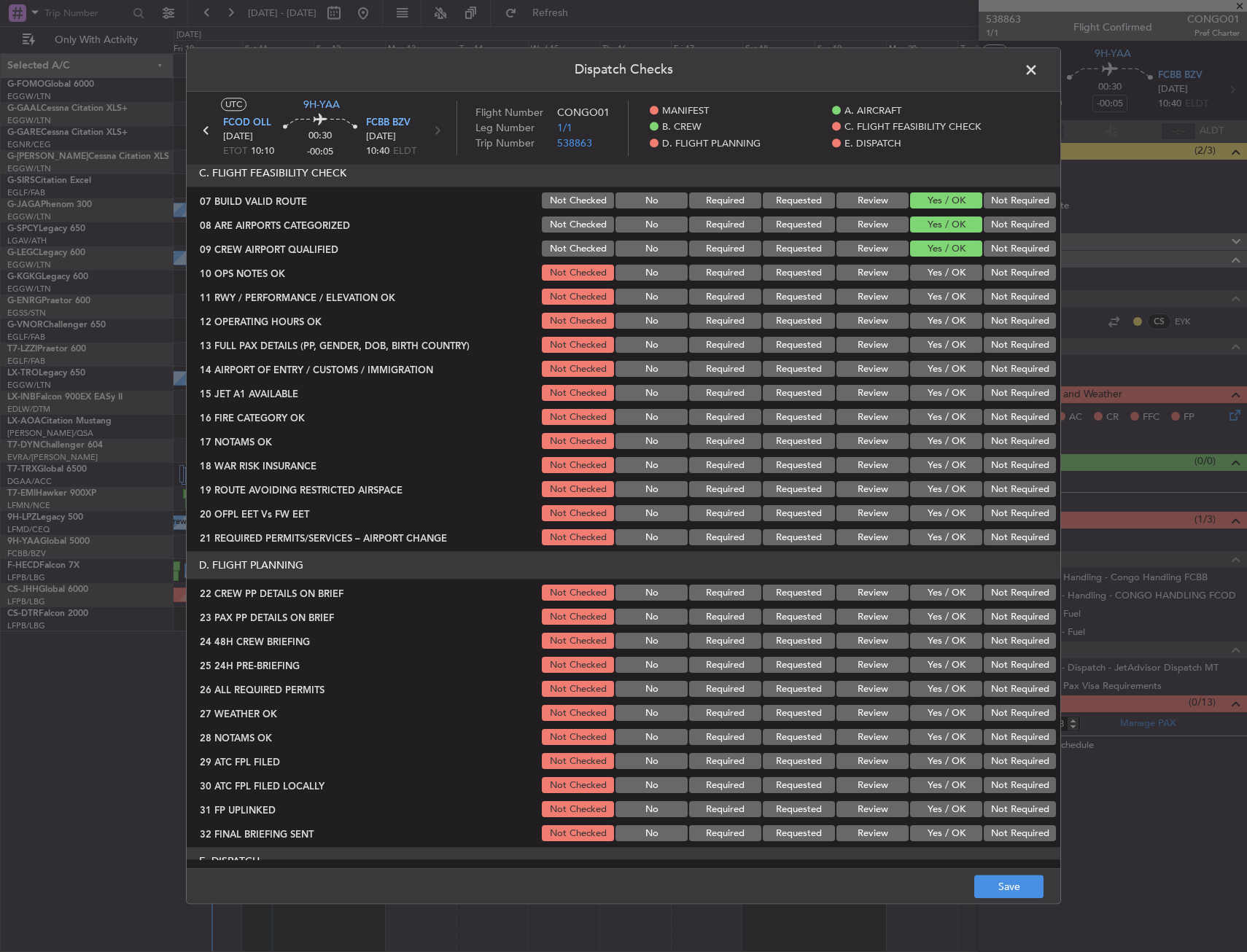
click at [934, 274] on button "Yes / OK" at bounding box center [946, 274] width 72 height 16
click at [935, 293] on button "Yes / OK" at bounding box center [946, 298] width 72 height 16
click at [936, 319] on button "Yes / OK" at bounding box center [946, 322] width 72 height 16
click at [936, 343] on button "Yes / OK" at bounding box center [946, 346] width 72 height 16
click at [936, 371] on button "Yes / OK" at bounding box center [946, 370] width 72 height 16
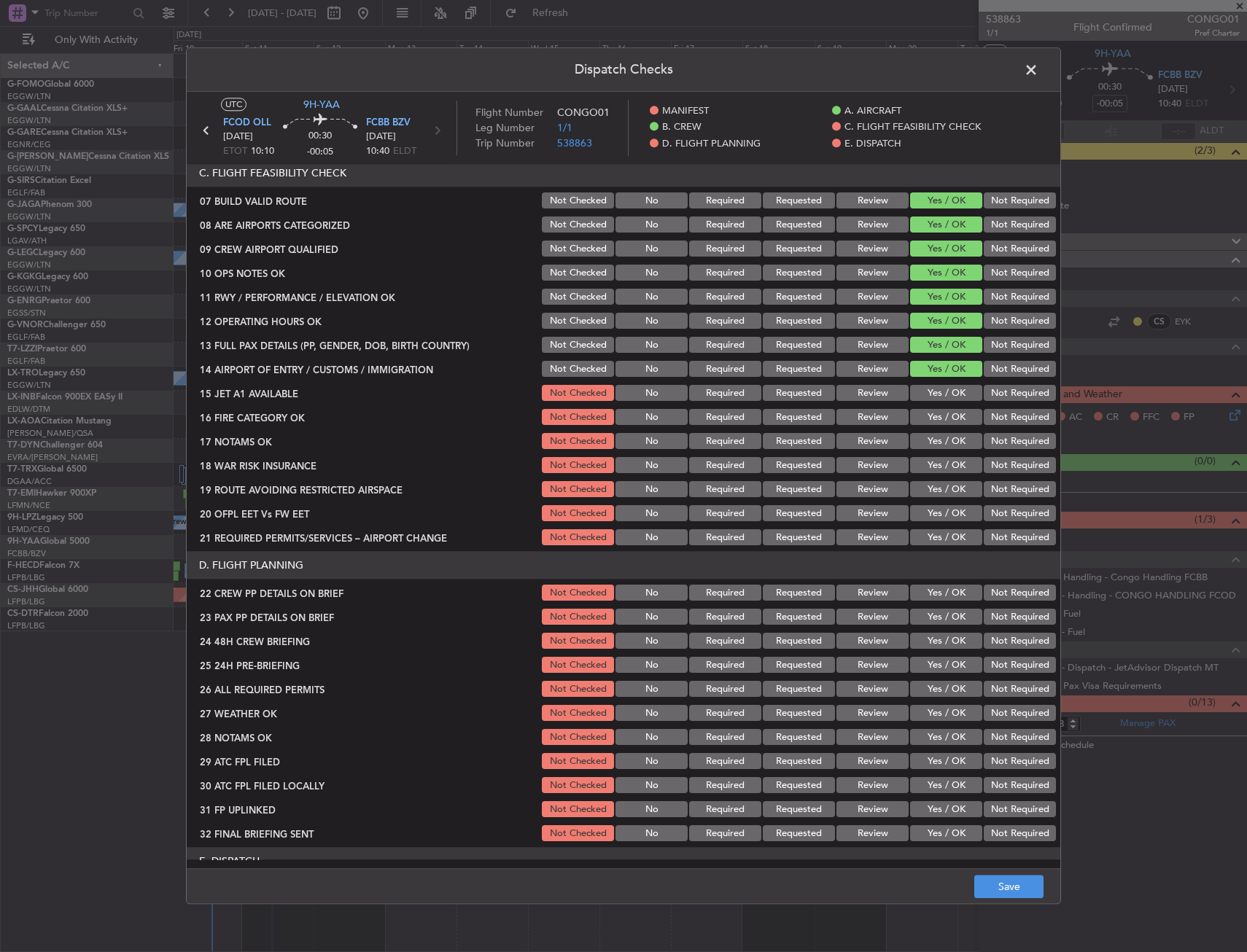
click at [932, 410] on button "Yes / OK" at bounding box center [946, 418] width 72 height 16
click at [932, 395] on button "Yes / OK" at bounding box center [946, 394] width 72 height 16
click at [929, 447] on button "Yes / OK" at bounding box center [946, 442] width 72 height 16
click at [928, 462] on button "Yes / OK" at bounding box center [946, 466] width 72 height 16
click at [931, 483] on button "Yes / OK" at bounding box center [946, 490] width 72 height 16
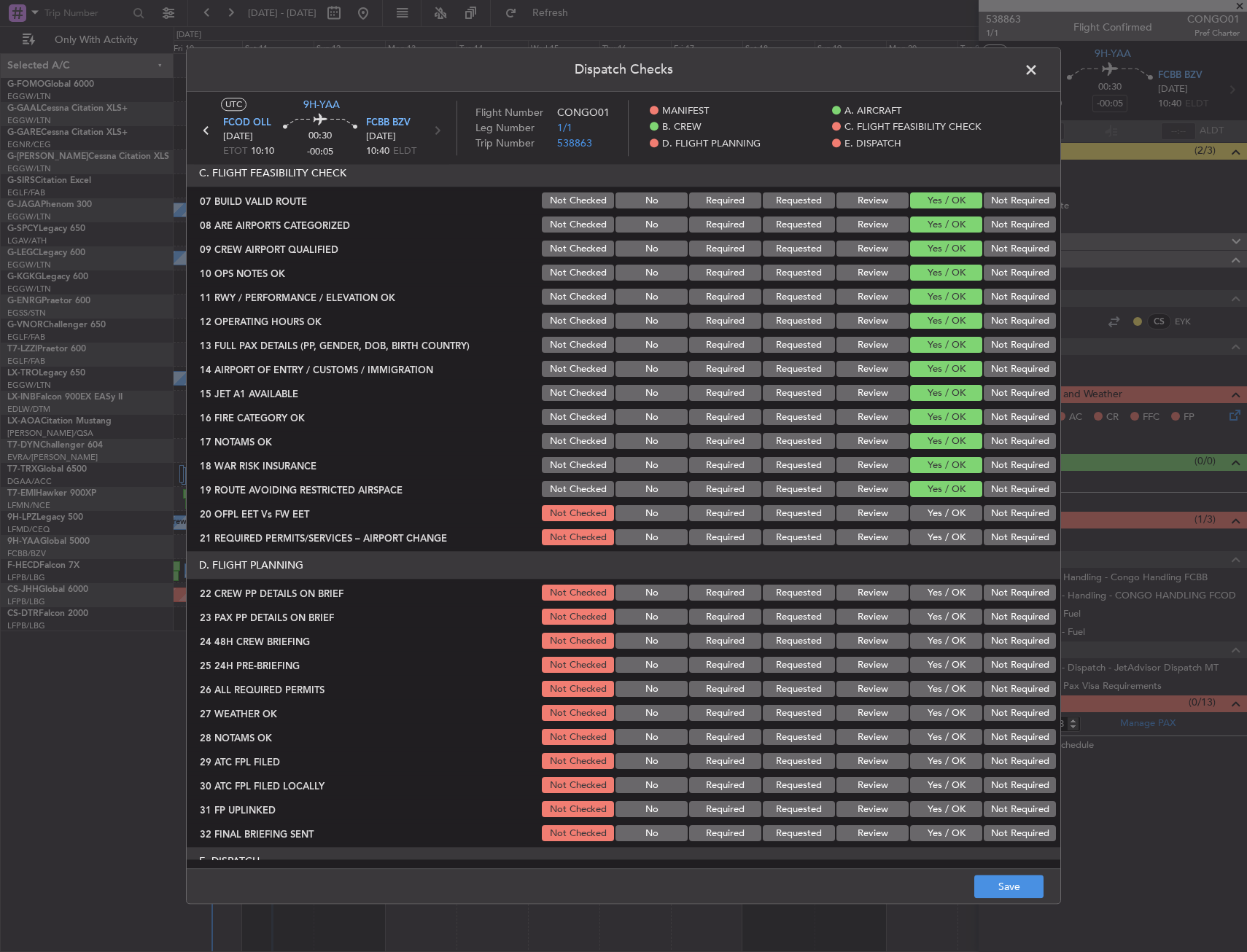
click at [940, 517] on button "Yes / OK" at bounding box center [946, 514] width 72 height 16
click at [940, 539] on button "Yes / OK" at bounding box center [946, 538] width 72 height 16
click at [936, 601] on div "Yes / OK" at bounding box center [944, 594] width 74 height 21
click at [939, 593] on button "Yes / OK" at bounding box center [946, 593] width 72 height 16
click at [937, 616] on button "Yes / OK" at bounding box center [946, 617] width 72 height 16
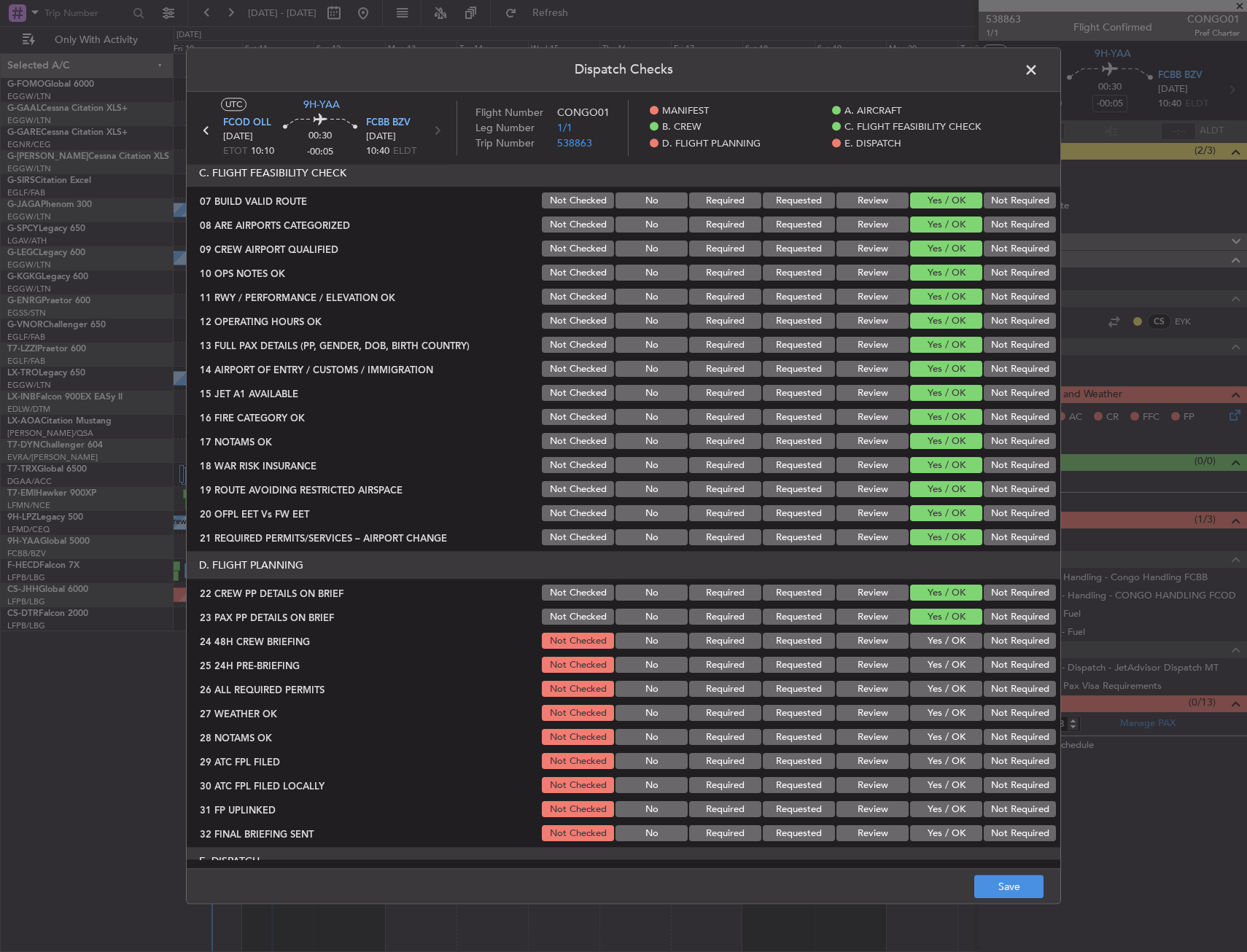
drag, startPoint x: 936, startPoint y: 642, endPoint x: 964, endPoint y: 658, distance: 32.2
click at [936, 643] on button "Yes / OK" at bounding box center [946, 642] width 72 height 16
click at [984, 664] on button "Not Required" at bounding box center [1020, 666] width 72 height 16
click at [995, 856] on article "MANIFEST CREW DETAILS SENT TO ARR & DEP HANDLING Not Checked No Required Reques…" at bounding box center [623, 512] width 873 height 694
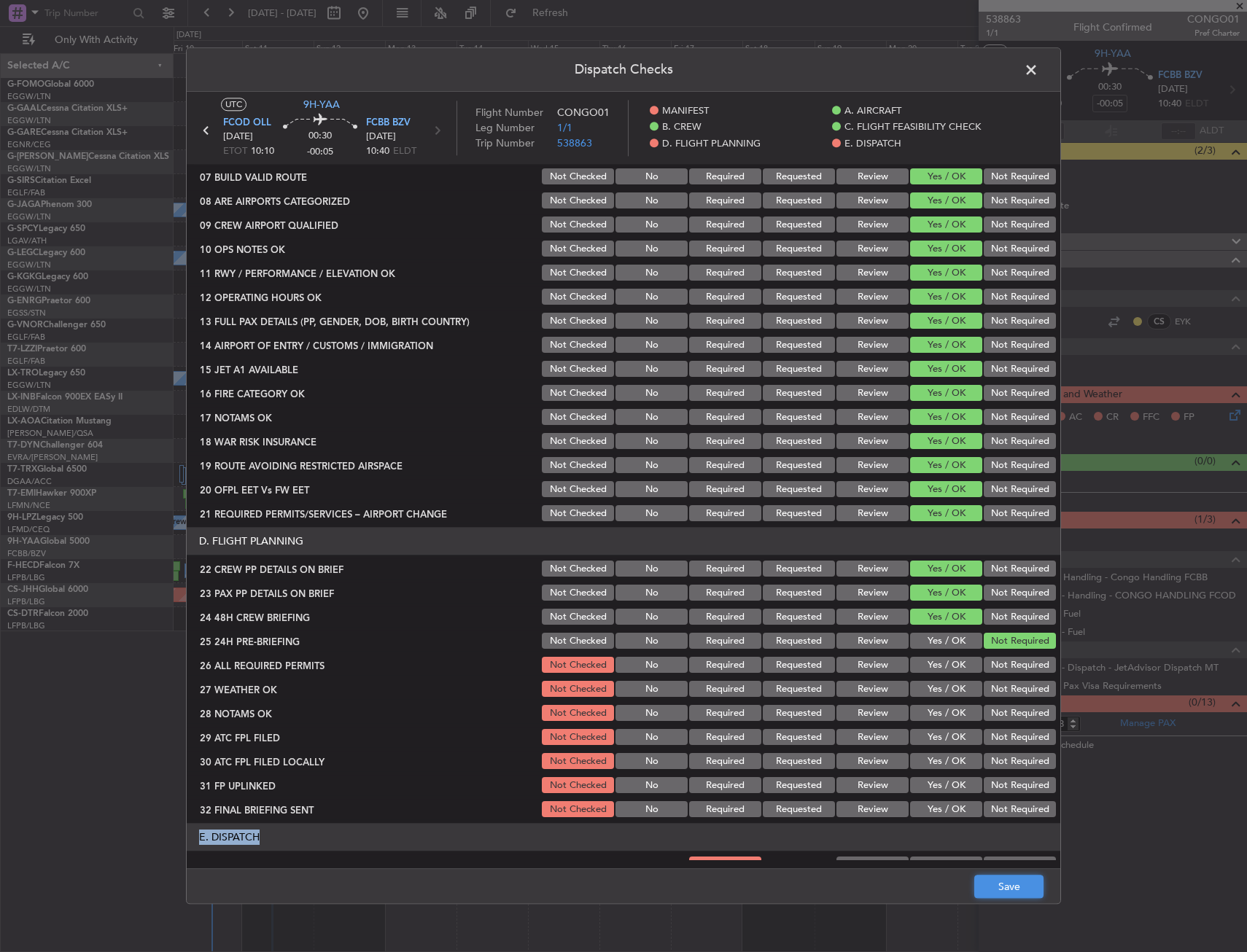
drag, startPoint x: 995, startPoint y: 857, endPoint x: 995, endPoint y: 894, distance: 37.0
click at [995, 894] on button "Save" at bounding box center [1008, 886] width 70 height 23
click at [1038, 69] on span at bounding box center [1038, 74] width 0 height 29
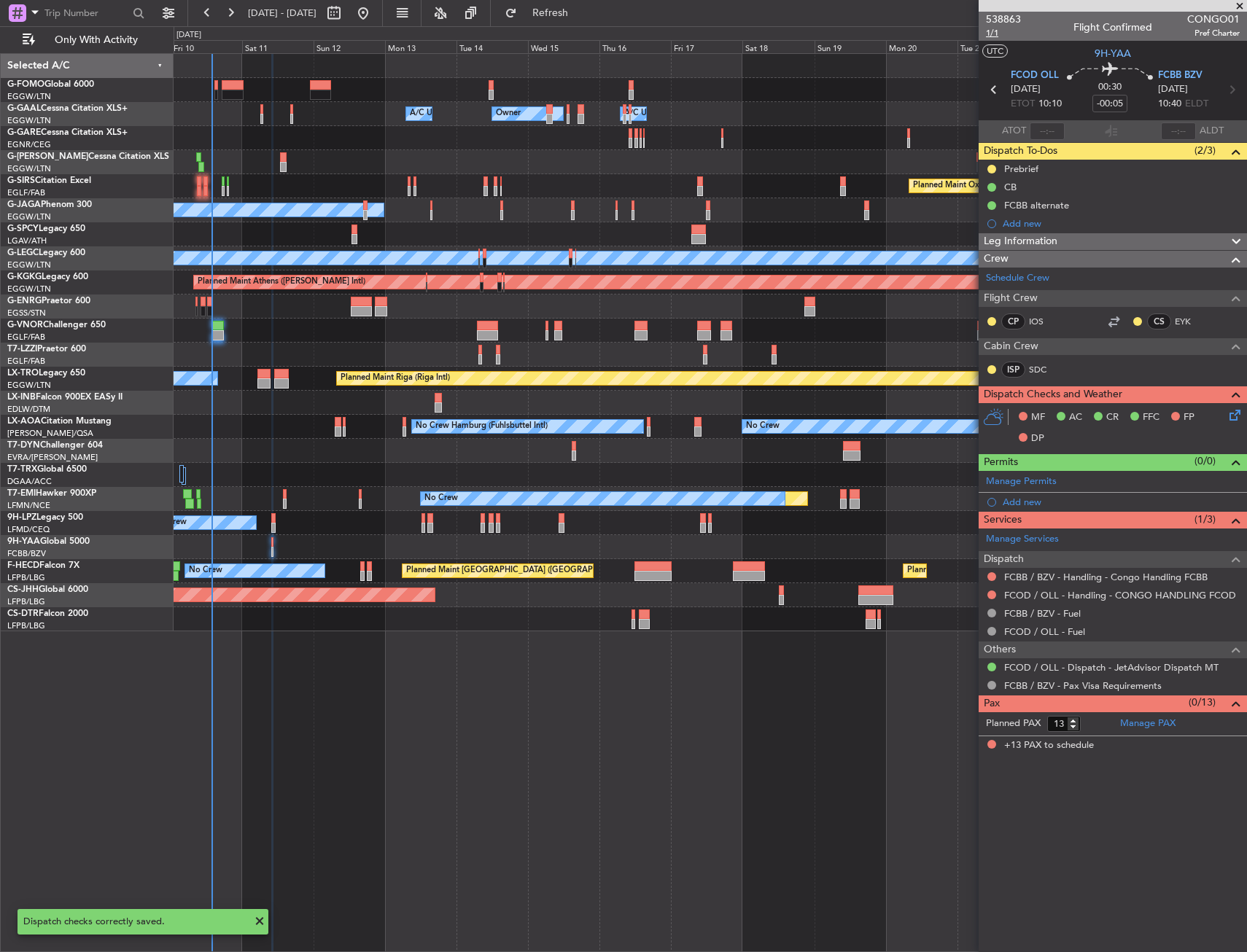
click at [994, 33] on span "1/1" at bounding box center [1003, 33] width 35 height 12
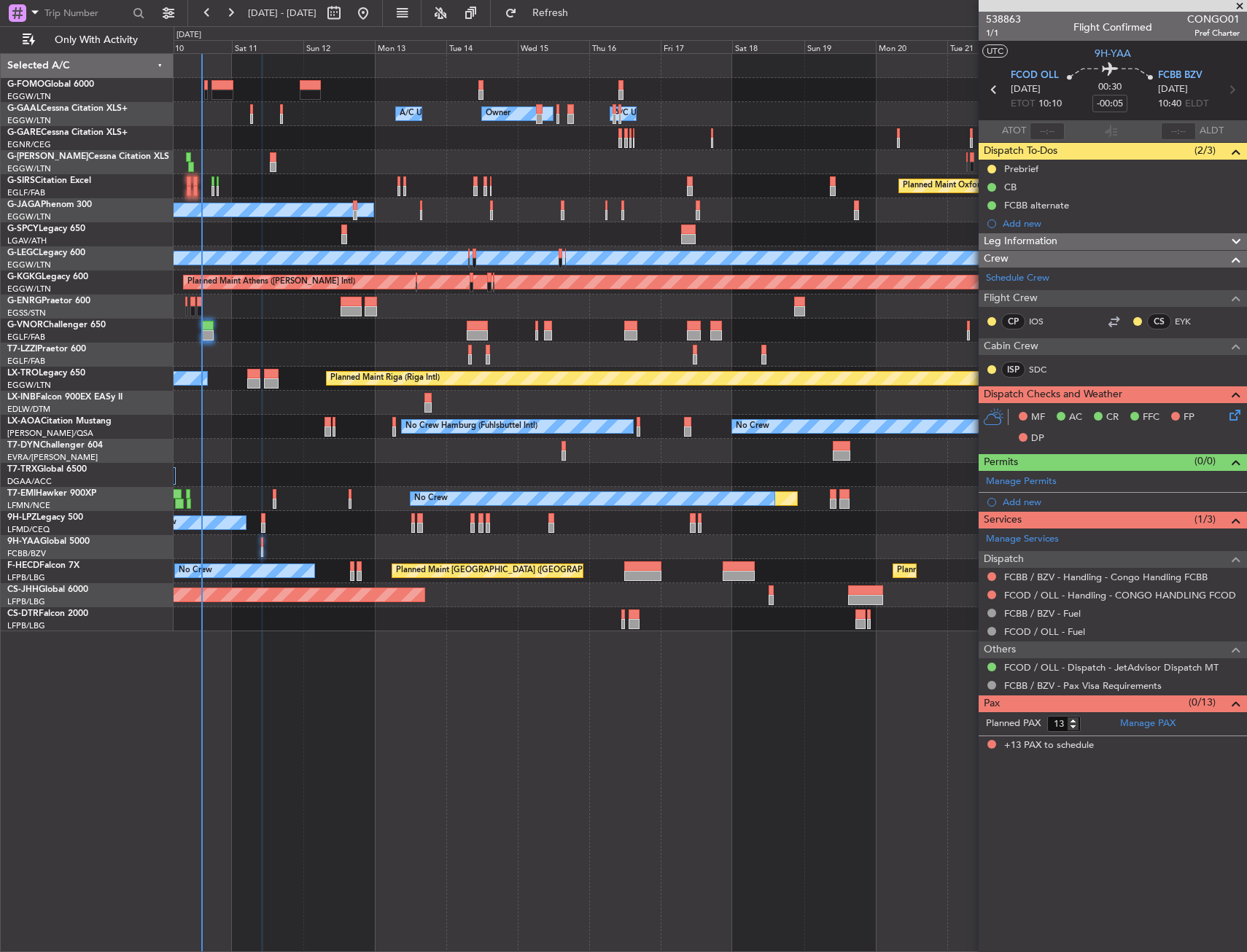
click at [443, 611] on div at bounding box center [710, 619] width 1073 height 24
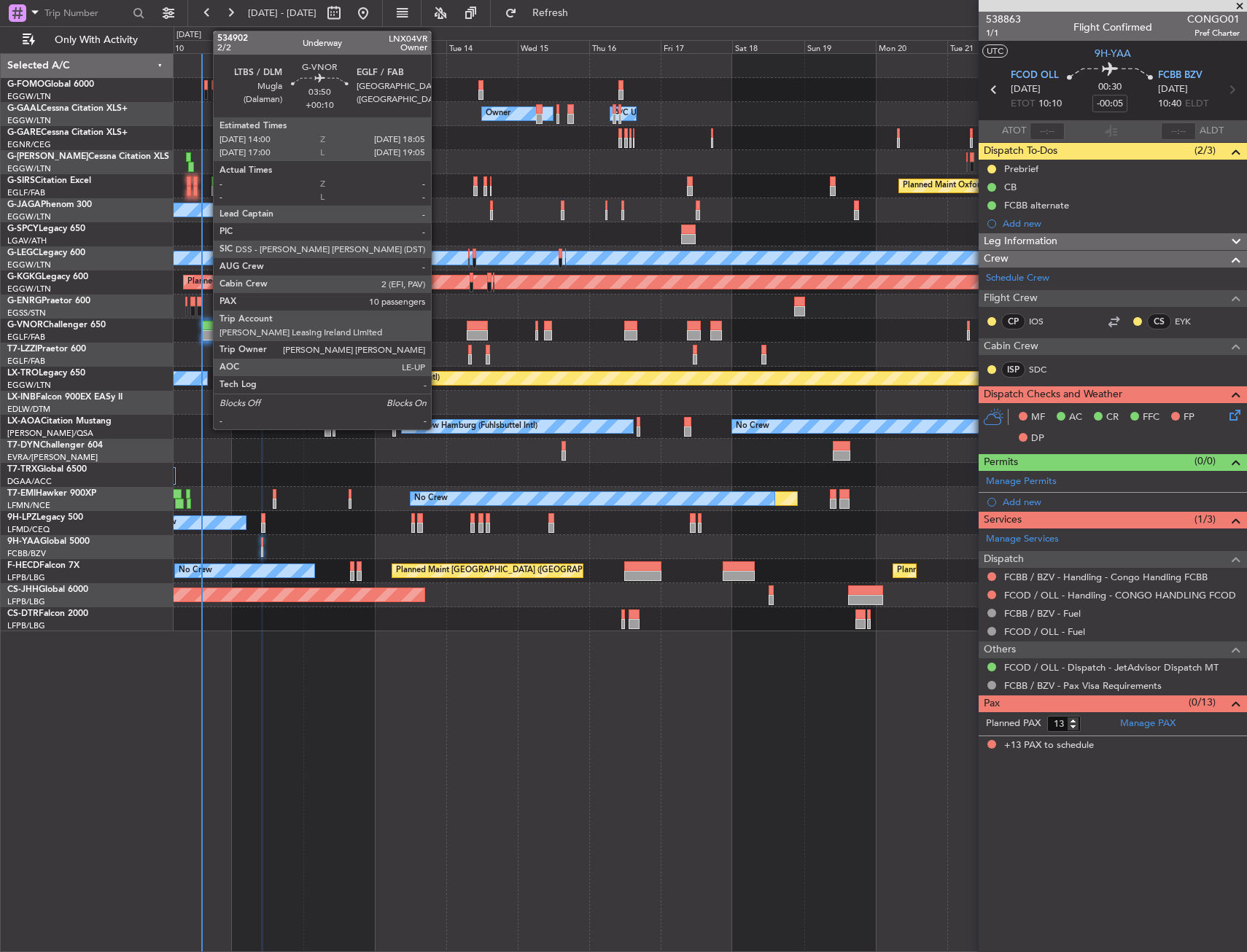
click at [206, 338] on div at bounding box center [206, 335] width 12 height 10
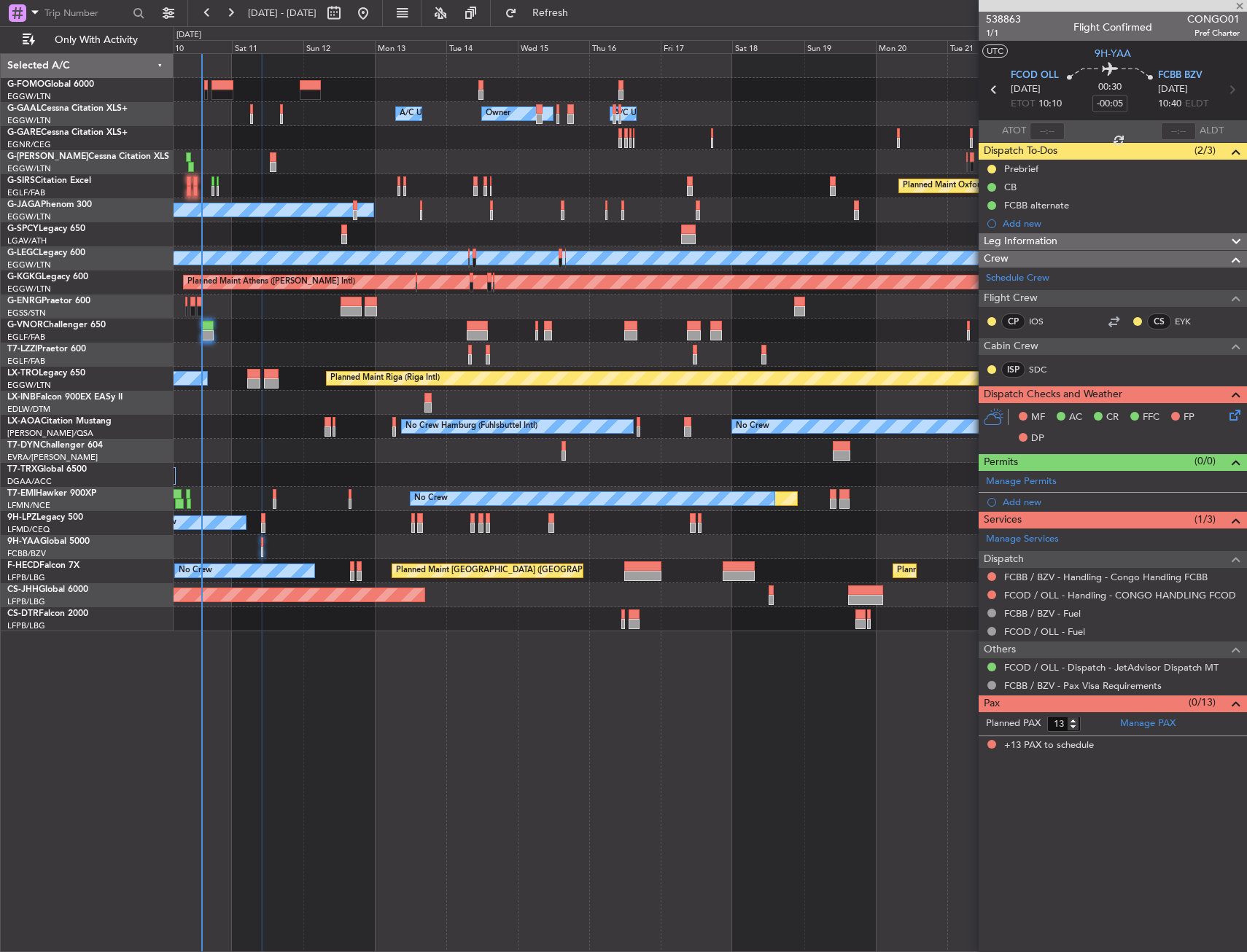
type input "+00:10"
type input "10"
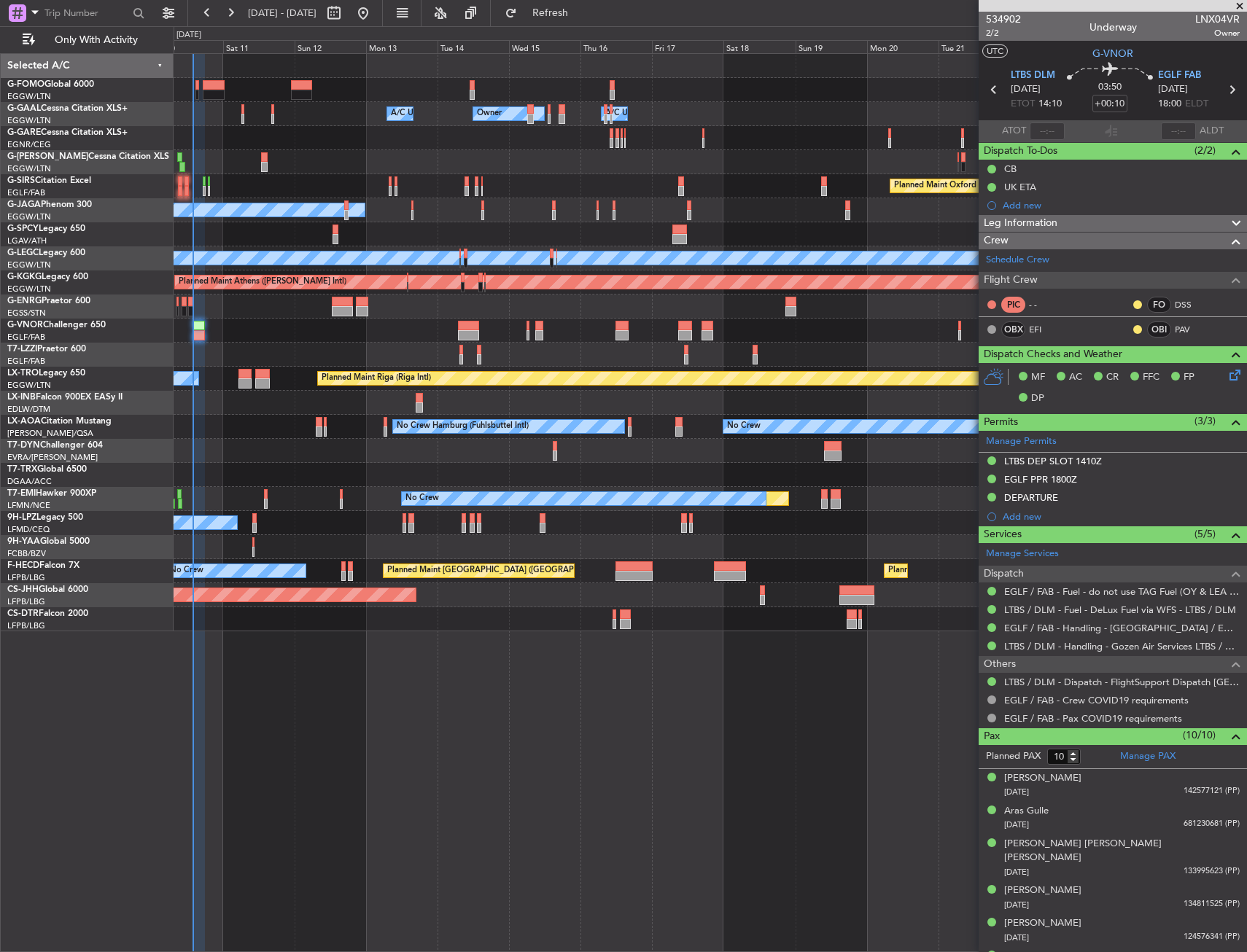
click at [423, 645] on div "Owner Owner A/C Unavailable A/C Unavailable Owner Planned Maint [GEOGRAPHIC_DAT…" at bounding box center [710, 502] width 1073 height 898
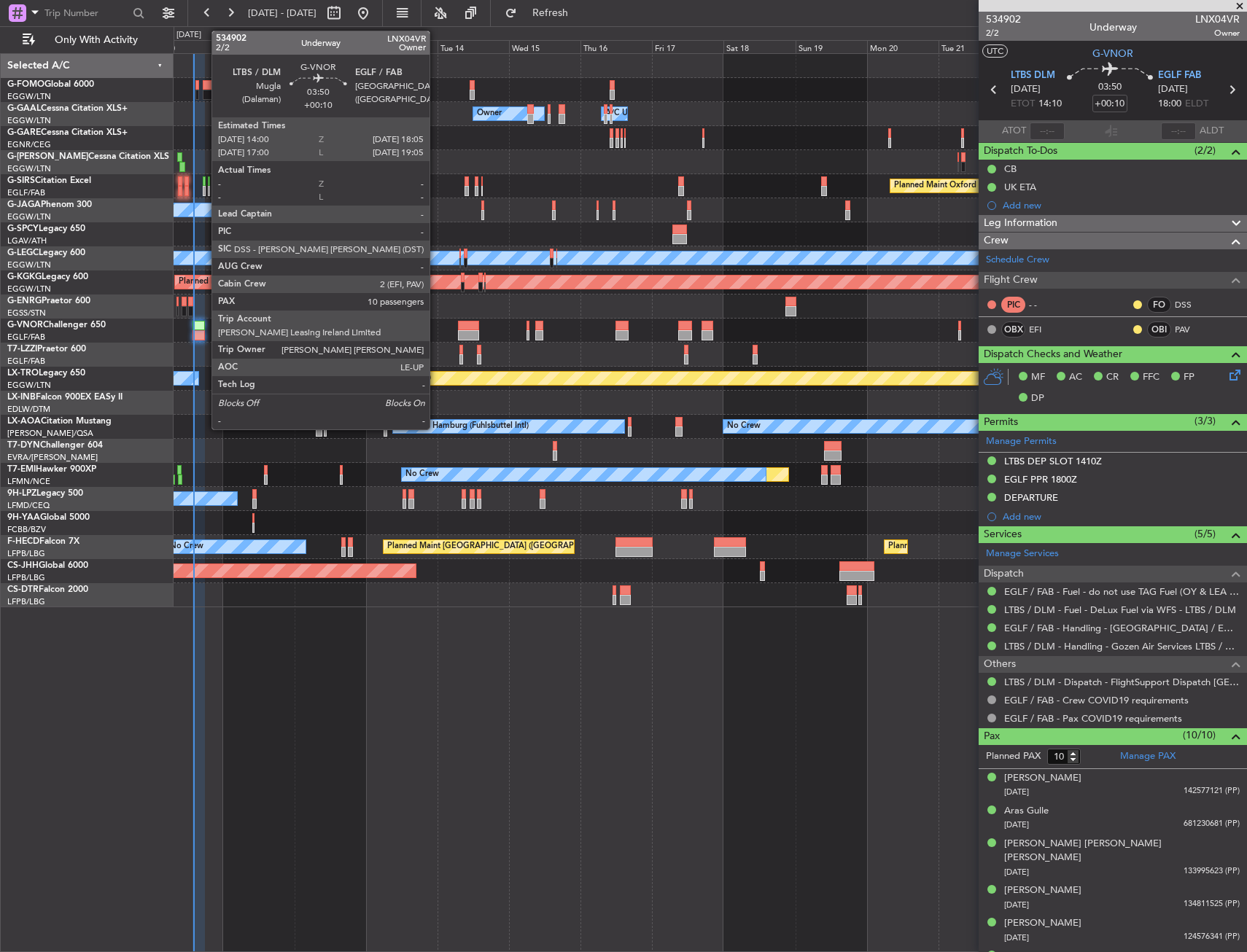
click at [204, 330] on div at bounding box center [198, 335] width 12 height 10
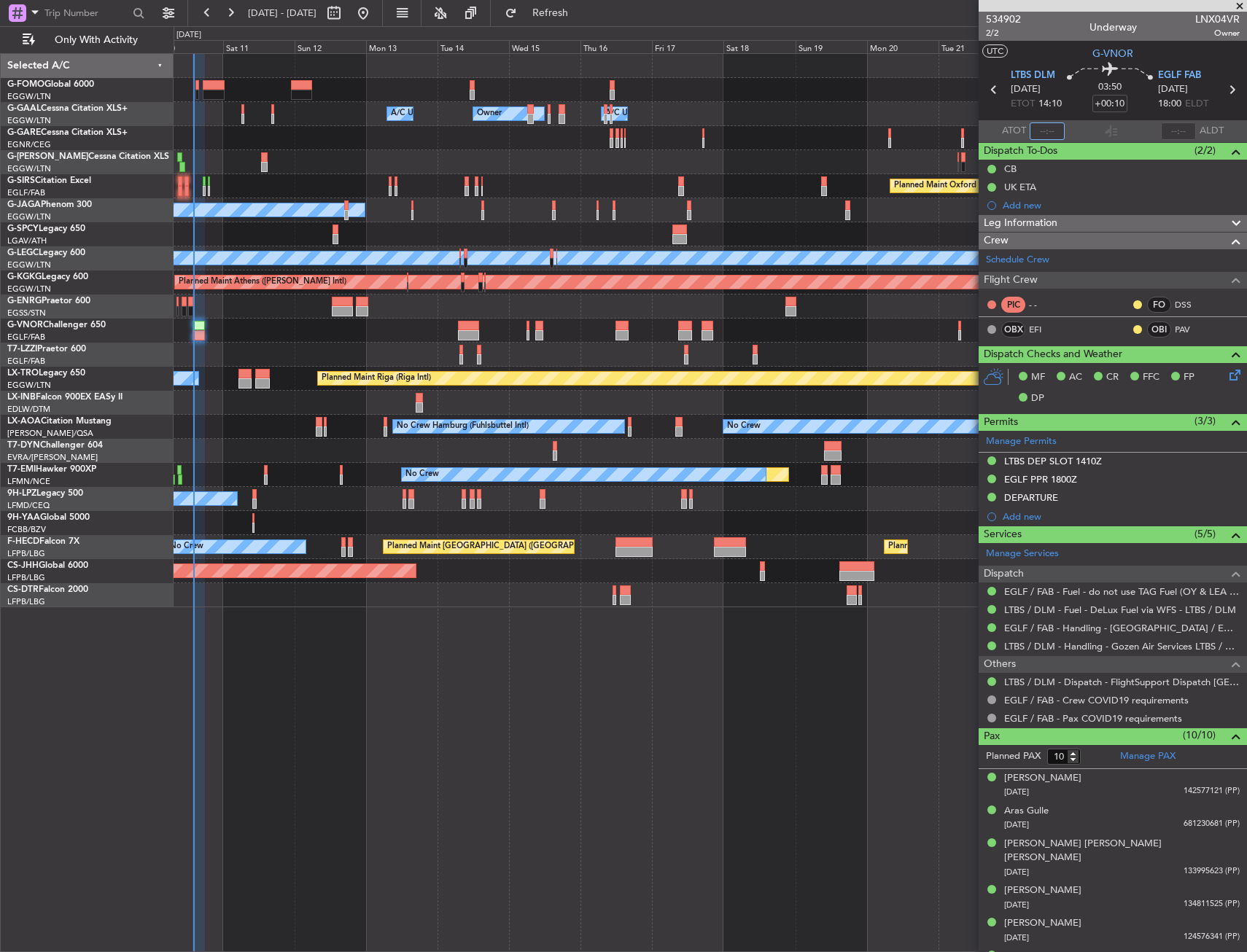
click at [1042, 128] on input "text" at bounding box center [1047, 131] width 35 height 18
click at [1041, 39] on div "534902 2/2 Underway LNX04VR Owner" at bounding box center [1112, 26] width 268 height 29
type input "14:05"
